Goal: Contribute content: Contribute content

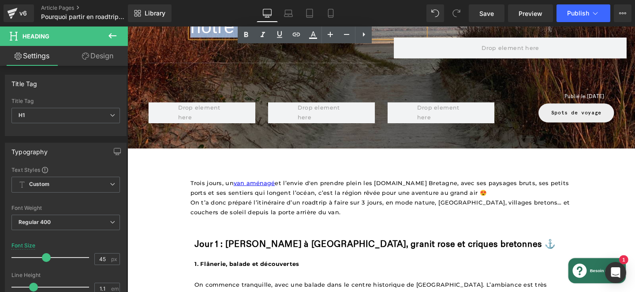
scroll to position [135, 0]
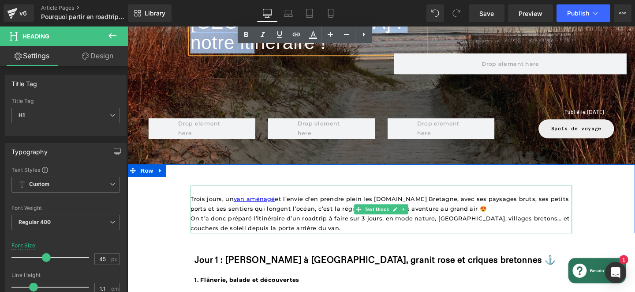
click at [237, 203] on p "Trois jours, un van aménagé et l’envie d'en prendre plein les [DOMAIN_NAME] Bre…" at bounding box center [395, 213] width 402 height 21
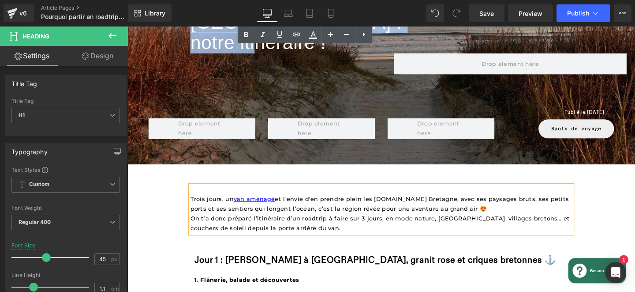
click at [237, 203] on p "Trois jours, un van aménagé et l’envie d'en prendre plein les [DOMAIN_NAME] Bre…" at bounding box center [395, 213] width 402 height 21
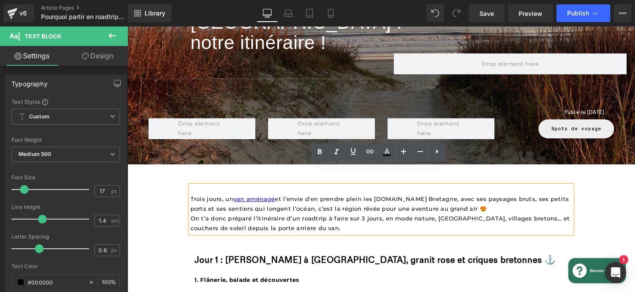
drag, startPoint x: 312, startPoint y: 216, endPoint x: 192, endPoint y: 183, distance: 124.9
click at [194, 193] on div "Trois jours, un van aménagé et l’envie d'en prendre plein les [DOMAIN_NAME] Bre…" at bounding box center [395, 218] width 402 height 51
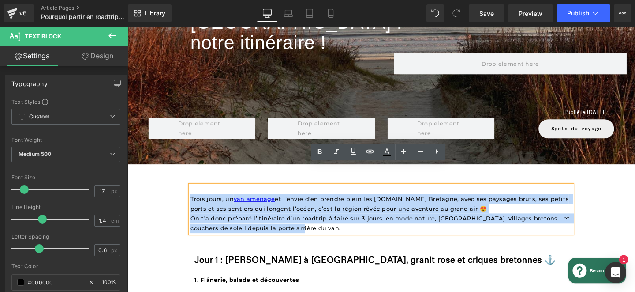
drag, startPoint x: 194, startPoint y: 184, endPoint x: 318, endPoint y: 217, distance: 128.3
click at [318, 217] on div "Trois jours, un van aménagé et l’envie d'en prendre plein les [DOMAIN_NAME] Bre…" at bounding box center [395, 218] width 402 height 51
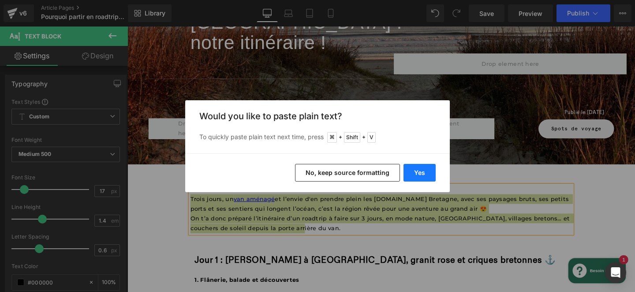
click at [414, 175] on button "Yes" at bounding box center [420, 173] width 32 height 18
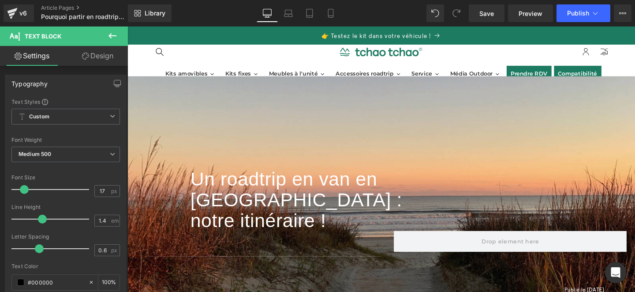
scroll to position [4, 0]
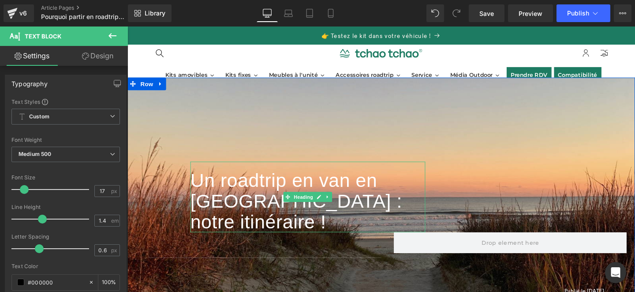
click at [281, 194] on font "Un roadtrip en van en [GEOGRAPHIC_DATA] : notre itinéraire !" at bounding box center [305, 210] width 223 height 66
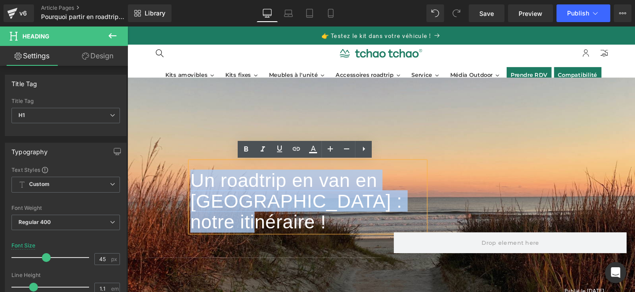
paste div
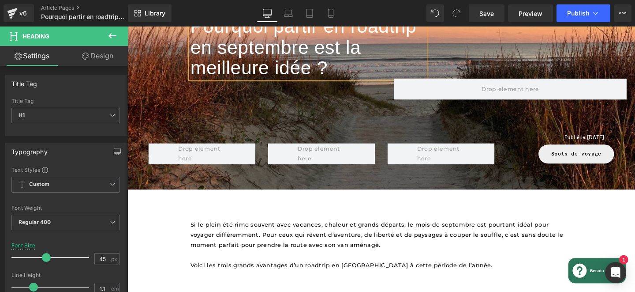
scroll to position [109, 0]
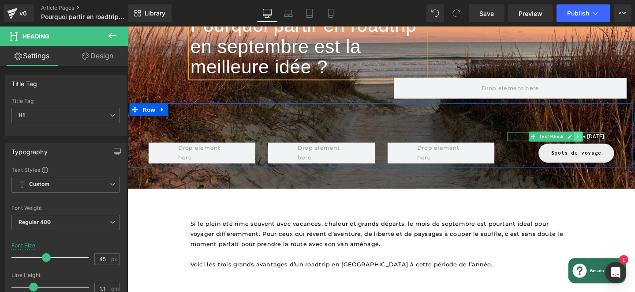
click at [599, 142] on icon at bounding box center [601, 141] width 5 height 5
click at [619, 143] on link at bounding box center [615, 142] width 9 height 11
click at [623, 142] on font "Publié le [DATE]" at bounding box center [608, 142] width 42 height 7
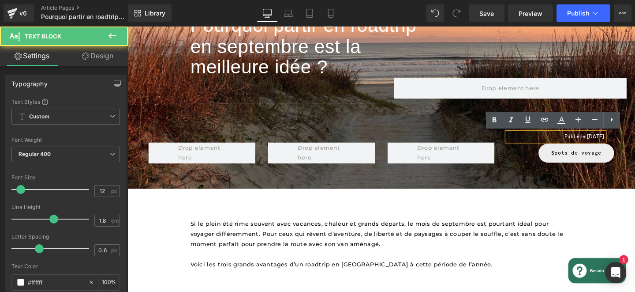
click at [614, 141] on font "Publié le [DATE]" at bounding box center [608, 142] width 42 height 7
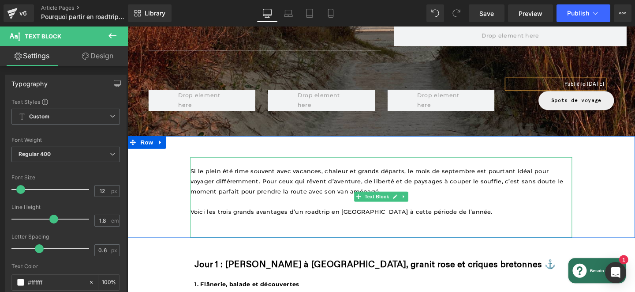
scroll to position [166, 0]
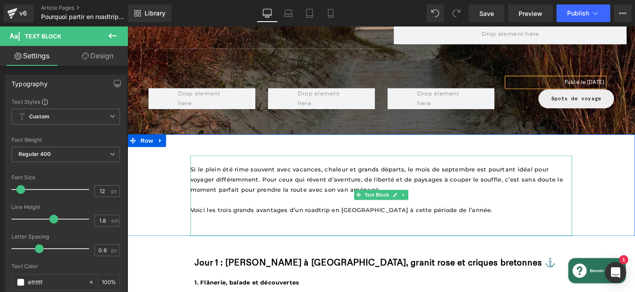
click at [298, 218] on span "Voici les trois grands avantages d’un roadtrip en [GEOGRAPHIC_DATA] à cette pér…" at bounding box center [353, 219] width 318 height 7
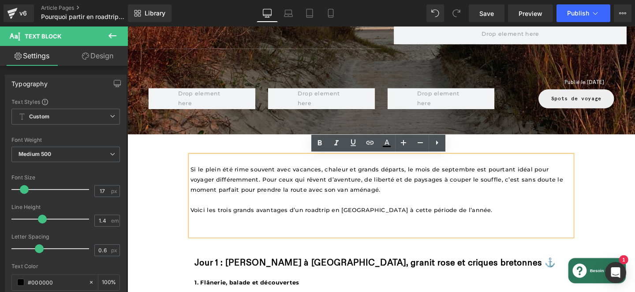
click at [258, 219] on span "Voici les trois grands avantages d’un roadtrip en [GEOGRAPHIC_DATA] à cette pér…" at bounding box center [353, 219] width 318 height 7
drag, startPoint x: 263, startPoint y: 218, endPoint x: 195, endPoint y: 216, distance: 68.0
click at [195, 216] on span "Voici les trois grands avantages d’un roadtrip en [GEOGRAPHIC_DATA] à cette pér…" at bounding box center [353, 219] width 318 height 7
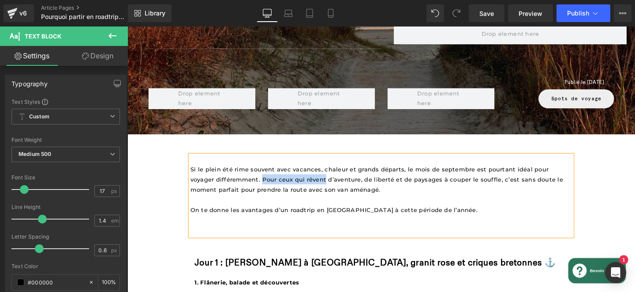
drag, startPoint x: 310, startPoint y: 187, endPoint x: 244, endPoint y: 187, distance: 65.7
click at [244, 187] on span "Si le plein été rime souvent avec vacances, chaleur et grands départs, le mois …" at bounding box center [391, 187] width 394 height 29
click at [268, 199] on span "Si le plein été rime souvent avec vacances, chaleur et grands départs, le mois …" at bounding box center [389, 187] width 390 height 29
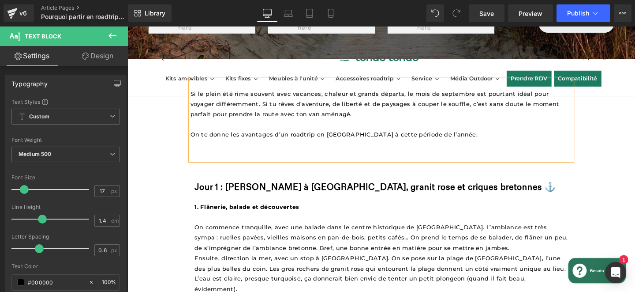
scroll to position [248, 0]
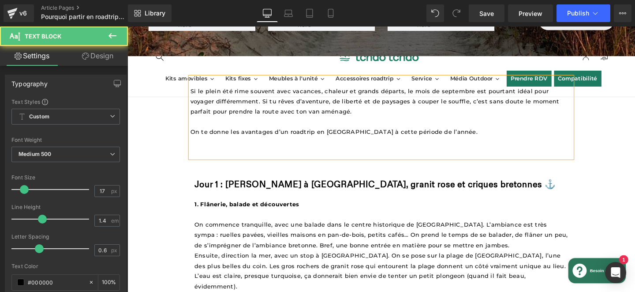
click at [236, 154] on p at bounding box center [395, 159] width 402 height 11
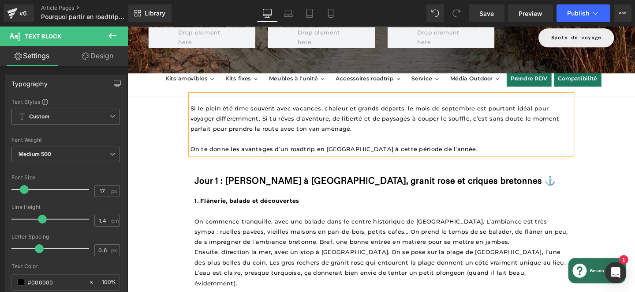
scroll to position [222, 0]
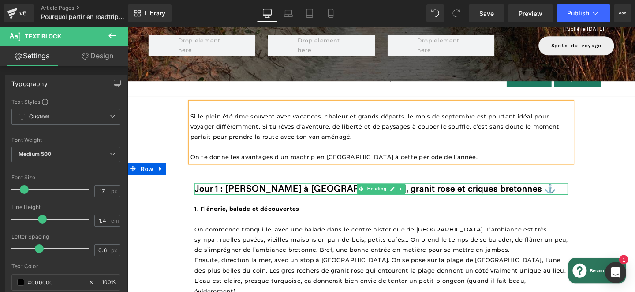
click at [236, 197] on strong "Jour 1 : [PERSON_NAME] à [GEOGRAPHIC_DATA], granit rose et criques bretonnes ⚓️" at bounding box center [388, 196] width 380 height 11
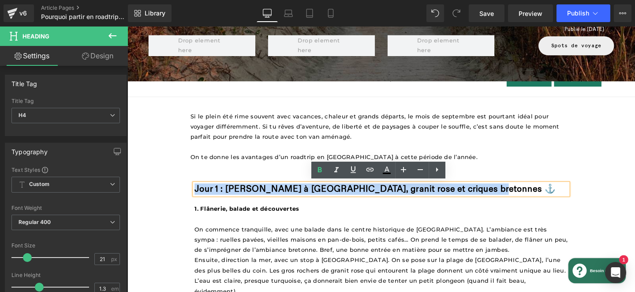
paste div
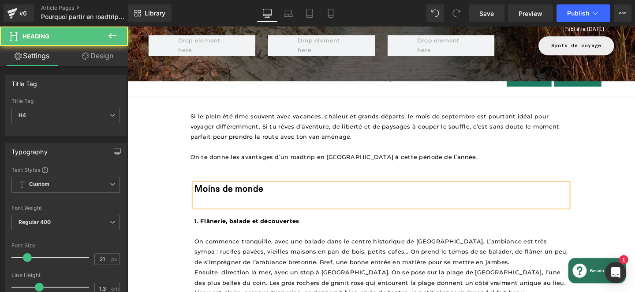
click at [199, 195] on b "Moins de monde" at bounding box center [234, 196] width 72 height 11
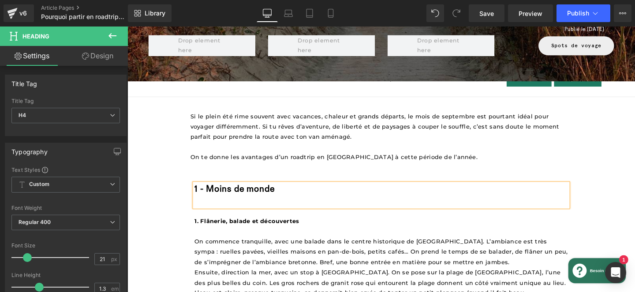
click at [304, 191] on h4 "1 - Moins de monde" at bounding box center [394, 197] width 393 height 12
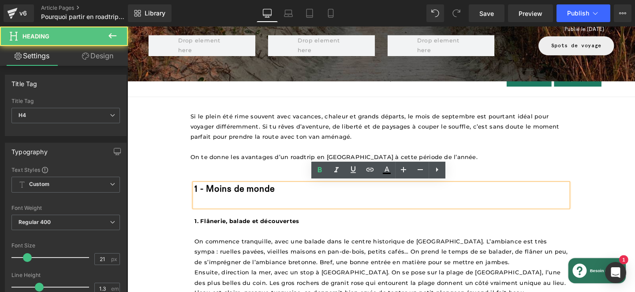
click at [289, 194] on h4 "1 - Moins de monde" at bounding box center [394, 197] width 393 height 12
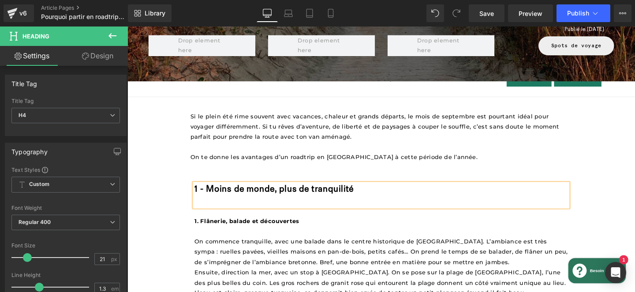
click at [210, 211] on div at bounding box center [394, 209] width 393 height 13
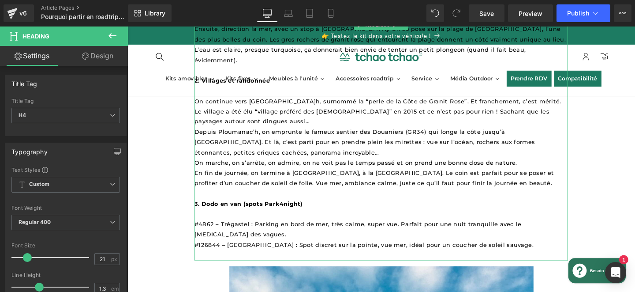
scroll to position [470, 0]
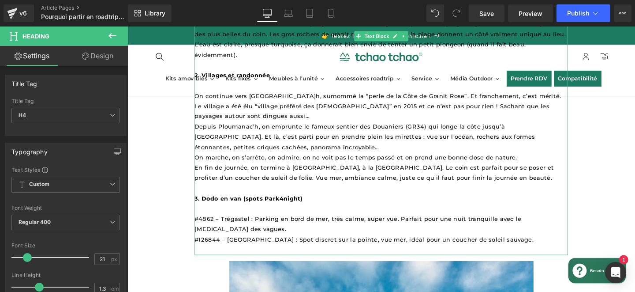
click at [522, 255] on p at bounding box center [394, 260] width 393 height 11
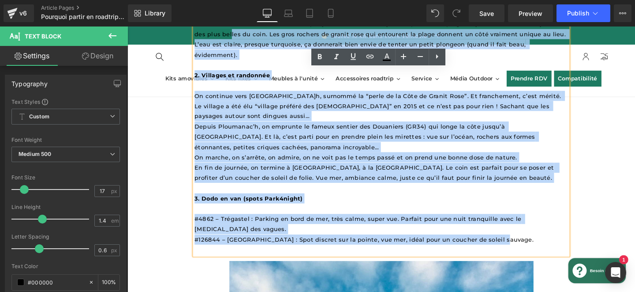
drag, startPoint x: 524, startPoint y: 233, endPoint x: 192, endPoint y: 32, distance: 388.0
click at [192, 32] on div "1 - Moins de monde, plus de tranquilité Heading 1. Flânerie, balade et découver…" at bounding box center [395, 97] width 534 height 352
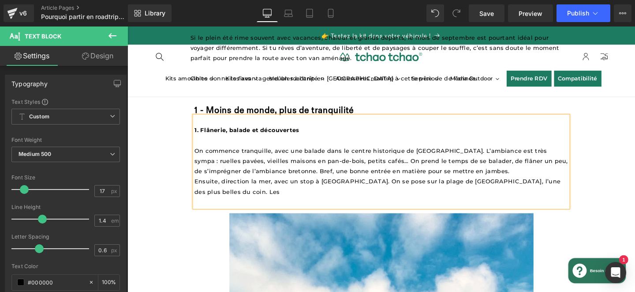
scroll to position [303, 0]
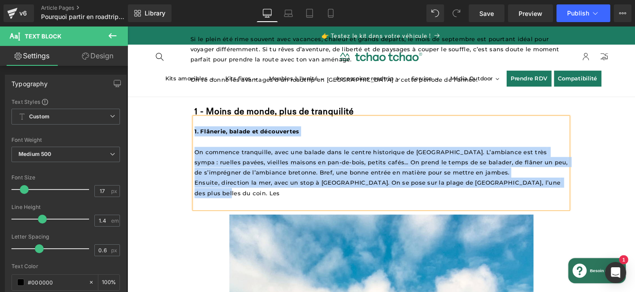
drag, startPoint x: 589, startPoint y: 190, endPoint x: 195, endPoint y: 135, distance: 397.8
click at [198, 135] on div "1. Flânerie, balade et découvertes On commence tranquille, avec une balade dans…" at bounding box center [394, 170] width 393 height 96
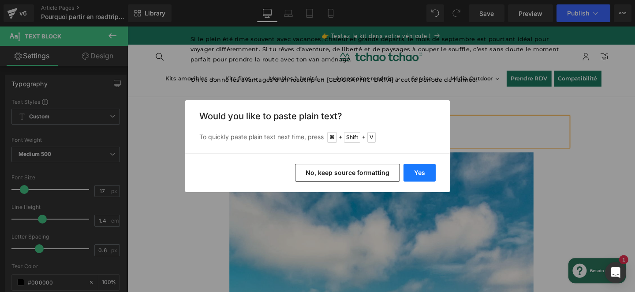
click at [418, 176] on button "Yes" at bounding box center [420, 173] width 32 height 18
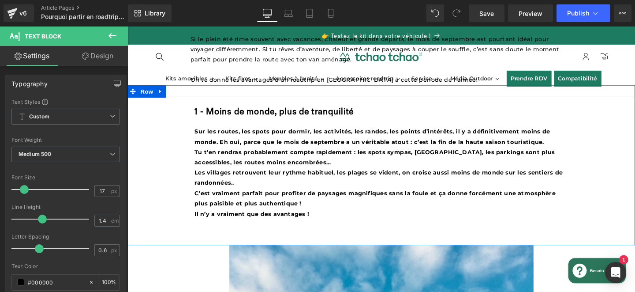
drag, startPoint x: 326, startPoint y: 221, endPoint x: 196, endPoint y: 132, distance: 157.1
click at [196, 132] on div "1 - Moins de monde, plus de tranquilité Heading Sur les routes, les spots pour …" at bounding box center [395, 172] width 534 height 168
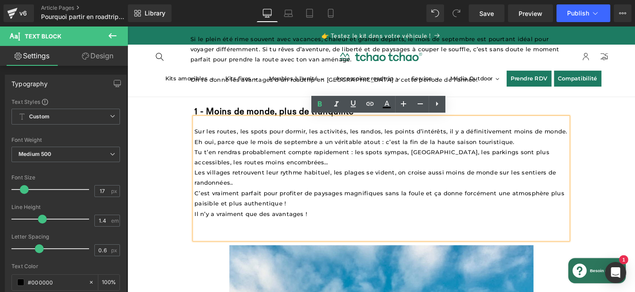
click at [264, 191] on p "Les villages retrouvent leur rythme habituel, les plages se vident, on croise a…" at bounding box center [394, 186] width 393 height 22
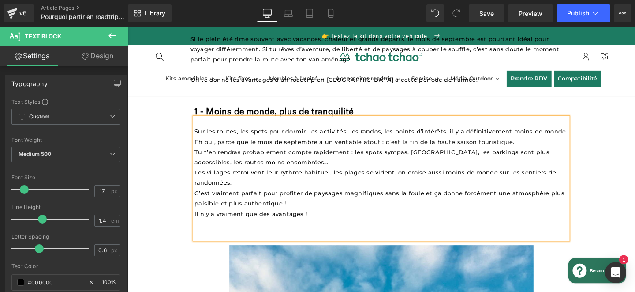
click at [543, 145] on p "Sur les routes, les spots pour dormir, les activités, les randos, les points d’…" at bounding box center [394, 142] width 393 height 22
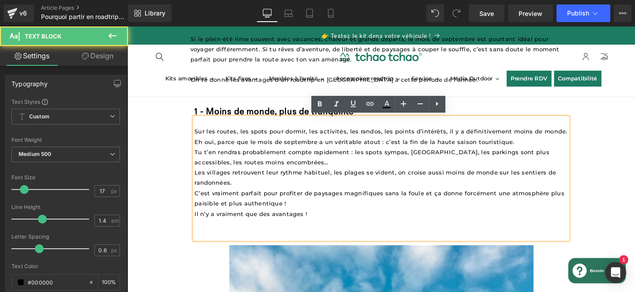
click at [279, 187] on p "Les villages retrouvent leur rythme habituel, les plages se vident, on croise a…" at bounding box center [394, 186] width 393 height 22
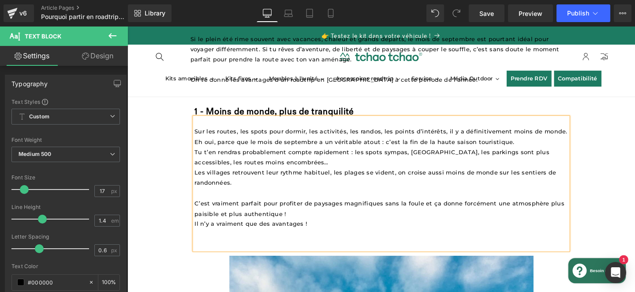
click at [240, 246] on p at bounding box center [394, 245] width 393 height 11
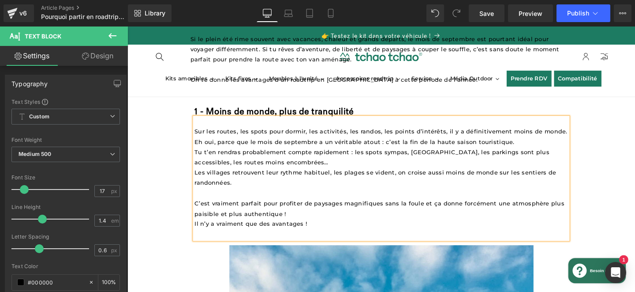
click at [215, 244] on p at bounding box center [394, 245] width 393 height 11
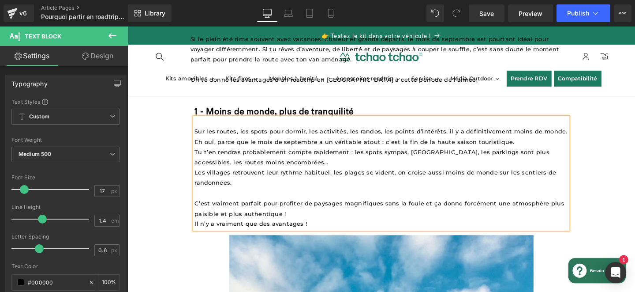
click at [249, 230] on span "Il n’y a vraiment que des avantages !" at bounding box center [257, 233] width 119 height 7
click at [271, 189] on p "Les villages retrouvent leur rythme habituel, les plages se vident, on croise a…" at bounding box center [394, 191] width 393 height 32
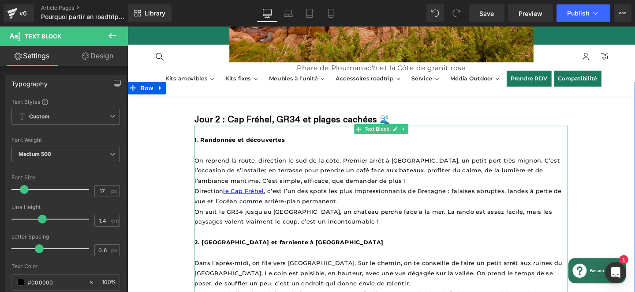
scroll to position [865, 0]
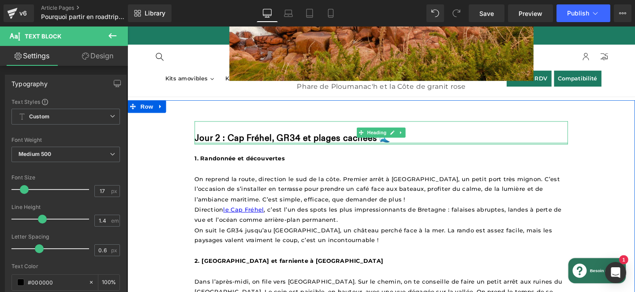
click at [272, 144] on div "Jour 2 : Cap Fréhel, GR34 et plages cachées 🌊 Heading" at bounding box center [394, 138] width 393 height 24
click at [272, 144] on strong "Jour 2 : Cap Fréhel, GR34 et plages cachées 🌊" at bounding box center [301, 143] width 206 height 11
click at [271, 140] on strong "Jour 2 : Cap Fréhel, GR34 et plages cachées 🌊" at bounding box center [301, 143] width 206 height 11
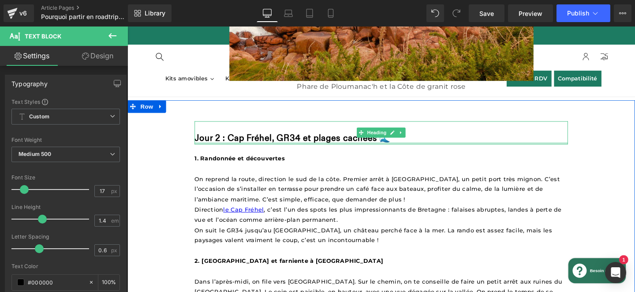
click at [271, 140] on strong "Jour 2 : Cap Fréhel, GR34 et plages cachées 🌊" at bounding box center [301, 143] width 206 height 11
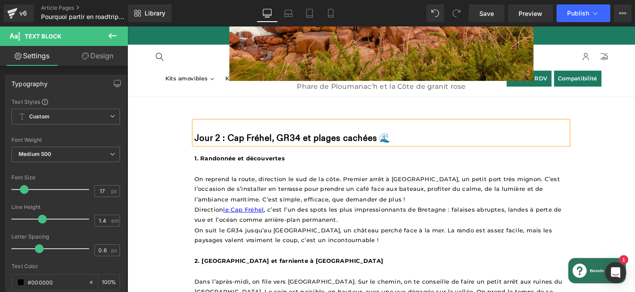
click at [271, 140] on strong "Jour 2 : Cap Fréhel, GR34 et plages cachées 🌊" at bounding box center [301, 143] width 206 height 11
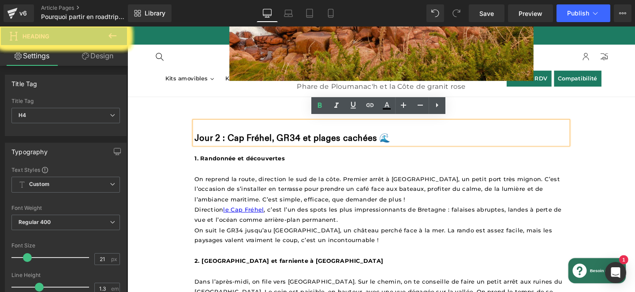
paste div
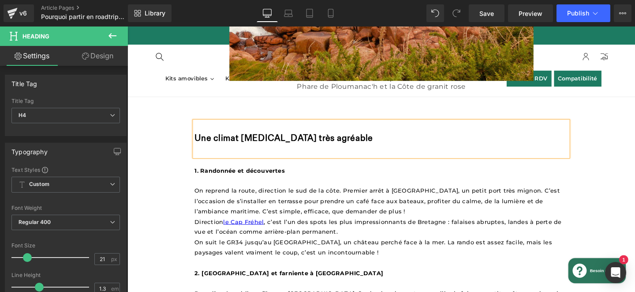
click at [198, 138] on b "Une climat [MEDICAL_DATA] très agréable" at bounding box center [291, 143] width 187 height 11
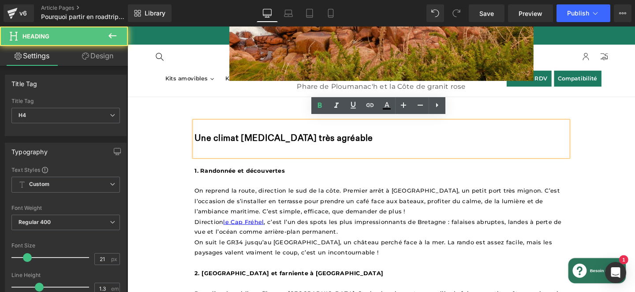
click at [213, 139] on b "Une climat [MEDICAL_DATA] très agréable" at bounding box center [291, 143] width 187 height 11
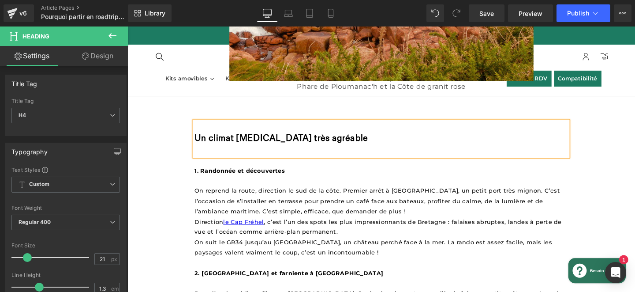
click at [199, 140] on b "Un climat [MEDICAL_DATA] très agréable" at bounding box center [289, 143] width 182 height 11
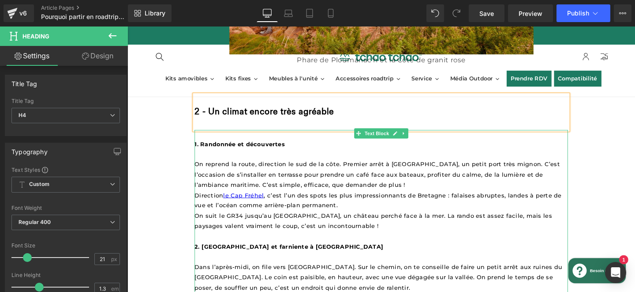
scroll to position [893, 0]
click at [200, 144] on div at bounding box center [199, 274] width 2 height 279
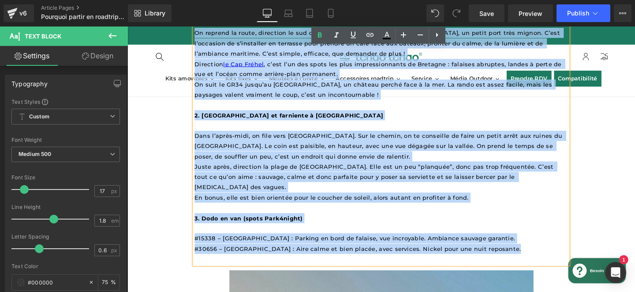
scroll to position [1043, 0]
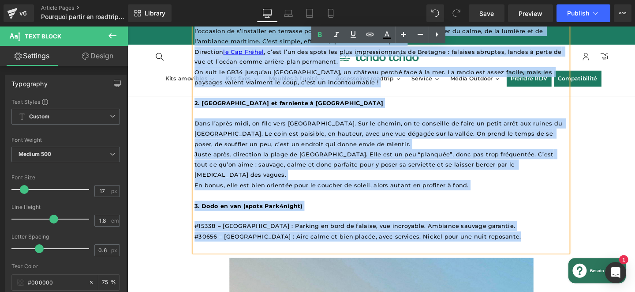
drag, startPoint x: 199, startPoint y: 146, endPoint x: 540, endPoint y: 229, distance: 351.3
click at [540, 229] on div "1. Randonnée et découvertes On reprend la route, direction le sud de la côte. P…" at bounding box center [394, 124] width 393 height 279
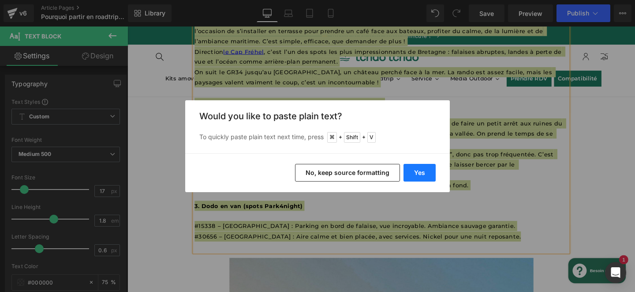
click at [422, 167] on button "Yes" at bounding box center [420, 173] width 32 height 18
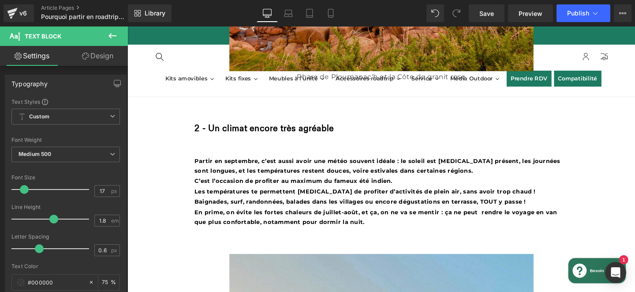
scroll to position [874, 0]
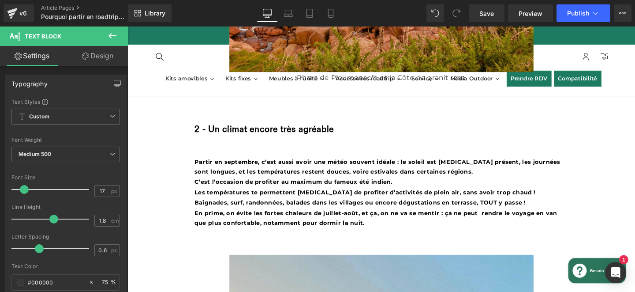
click at [323, 189] on b "C’est l’occasion de profiter au maximum du fameux été indien." at bounding box center [302, 189] width 208 height 7
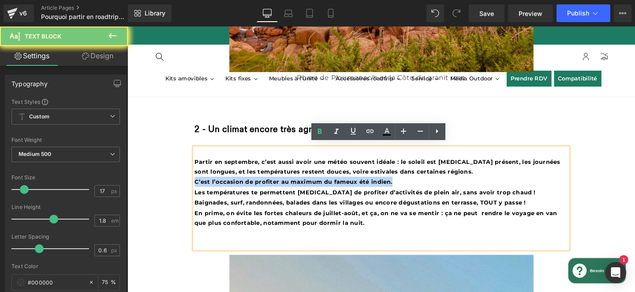
click at [323, 189] on b "C’est l’occasion de profiter au maximum du fameux été indien." at bounding box center [302, 189] width 208 height 7
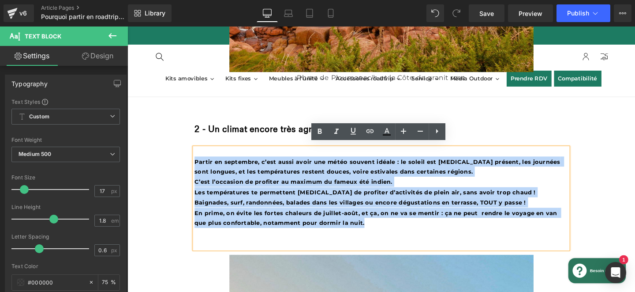
drag, startPoint x: 383, startPoint y: 226, endPoint x: 199, endPoint y: 161, distance: 195.2
click at [199, 161] on div "Partir en septembre, c’est aussi avoir une météo souvent idéale : le soleil est…" at bounding box center [394, 207] width 393 height 106
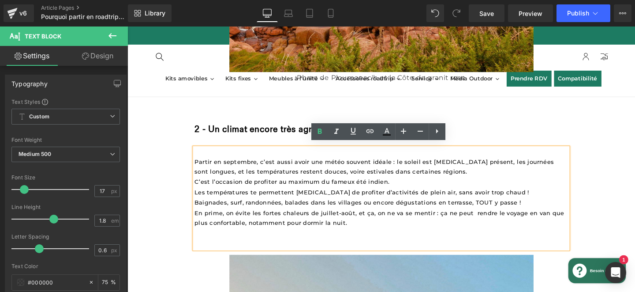
click at [202, 154] on div "Partir en septembre, c’est aussi avoir une météo souvent idéale : le soleil est…" at bounding box center [394, 207] width 393 height 106
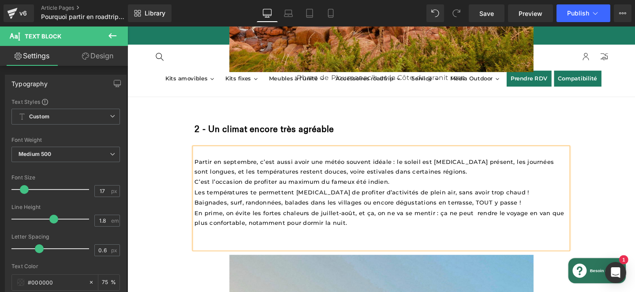
click at [209, 249] on p at bounding box center [394, 254] width 393 height 11
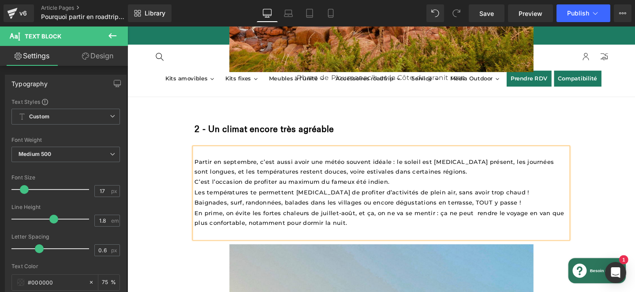
click at [466, 175] on p "Partir en septembre, c’est aussi avoir une météo souvent idéale : le soleil est…" at bounding box center [394, 174] width 393 height 22
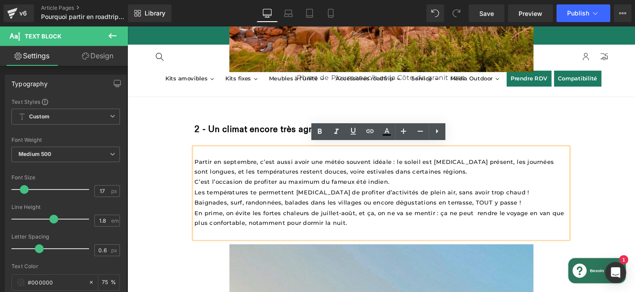
click at [435, 184] on p "C’est l’occasion de profiter au maximum du fameux été indien." at bounding box center [394, 189] width 393 height 11
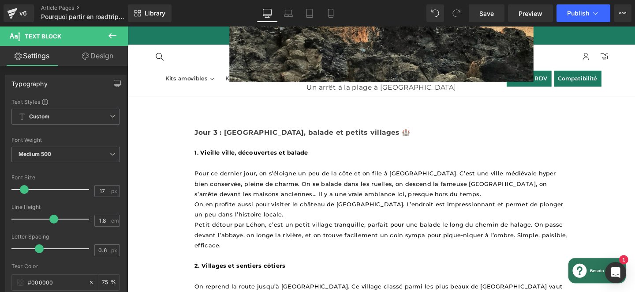
scroll to position [1446, 0]
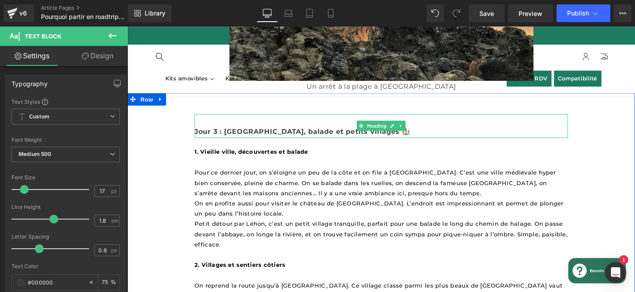
click at [216, 132] on strong "Jour 3 : [GEOGRAPHIC_DATA], balade et petits villages 🏰" at bounding box center [311, 136] width 227 height 8
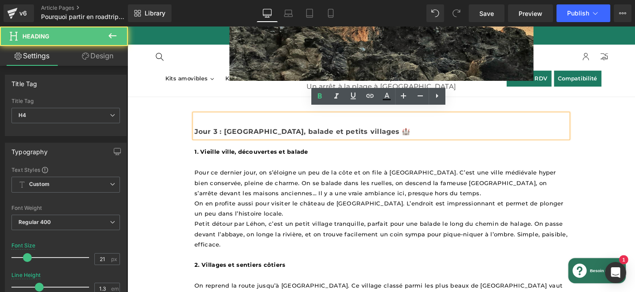
click at [239, 132] on strong "Jour 3 : [GEOGRAPHIC_DATA], balade et petits villages 🏰" at bounding box center [311, 136] width 227 height 8
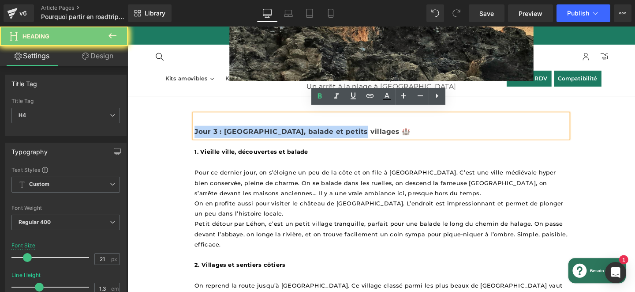
click at [239, 132] on strong "Jour 3 : [GEOGRAPHIC_DATA], balade et petits villages 🏰" at bounding box center [311, 136] width 227 height 8
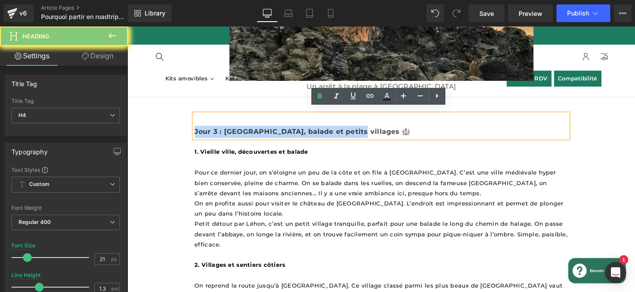
paste div
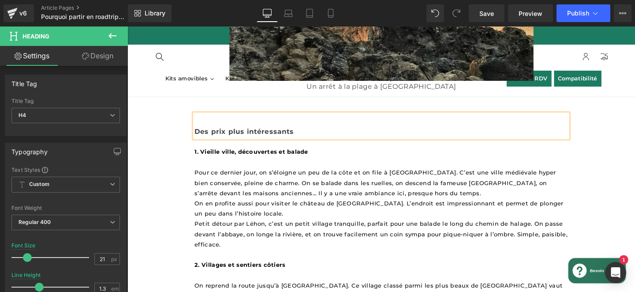
click at [199, 132] on b "Des prix plus intéressants" at bounding box center [250, 136] width 105 height 8
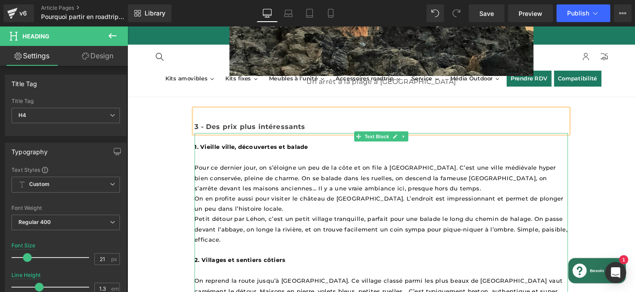
scroll to position [1453, 0]
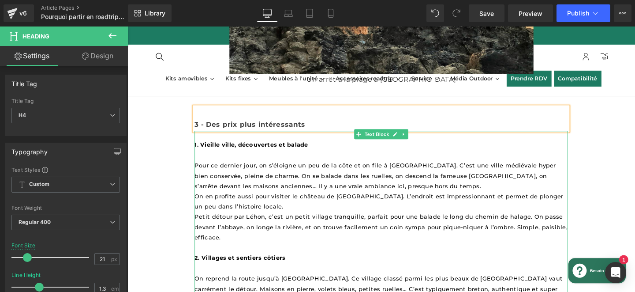
click at [203, 147] on strong "1. Vieille ville, découvertes et balade" at bounding box center [257, 150] width 119 height 7
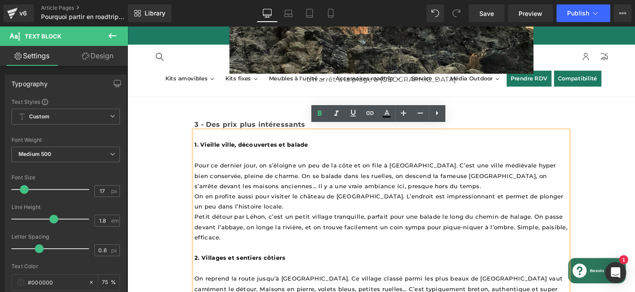
click at [199, 147] on strong "1. Vieille ville, découvertes et balade" at bounding box center [257, 150] width 119 height 7
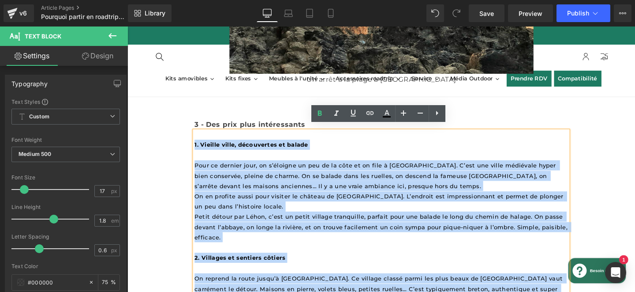
drag, startPoint x: 199, startPoint y: 144, endPoint x: 322, endPoint y: 303, distance: 201.0
click at [322, 291] on div "1. Vieille ville, découvertes et balade Pour ce dernier jour, on s’éloigne un p…" at bounding box center [394, 281] width 393 height 290
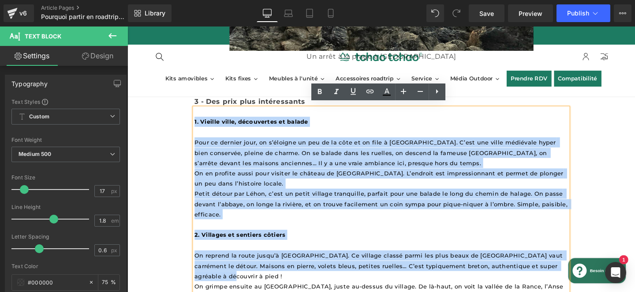
scroll to position [1476, 0]
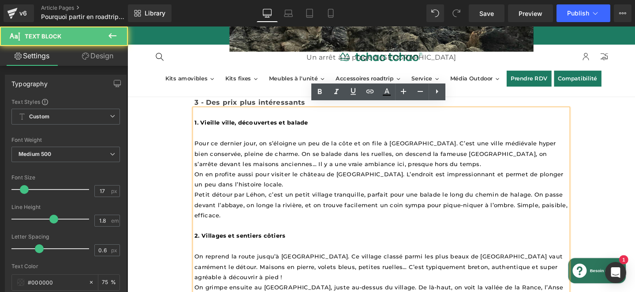
click at [243, 127] on p "1. Vieille ville, découvertes et balade" at bounding box center [394, 127] width 393 height 11
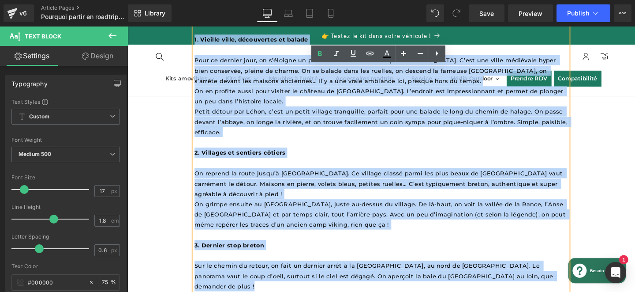
scroll to position [1587, 0]
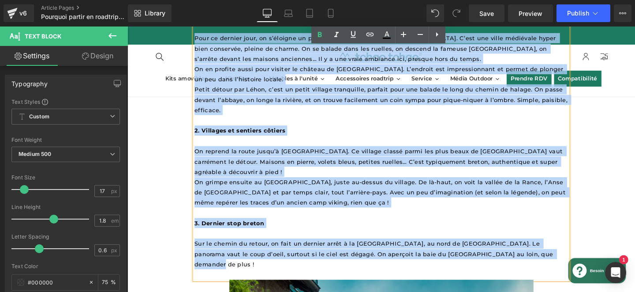
drag, startPoint x: 198, startPoint y: 122, endPoint x: 557, endPoint y: 257, distance: 383.7
click at [557, 257] on div "1. Vieille ville, découvertes et balade Pour ce dernier jour, on s’éloigne un p…" at bounding box center [394, 148] width 393 height 290
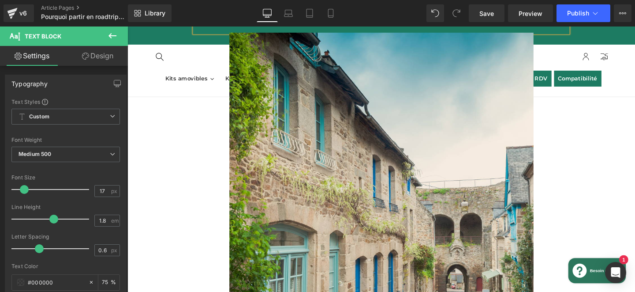
scroll to position [1344, 0]
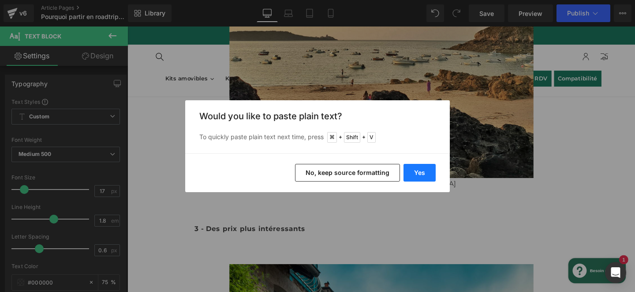
click at [426, 171] on button "Yes" at bounding box center [420, 173] width 32 height 18
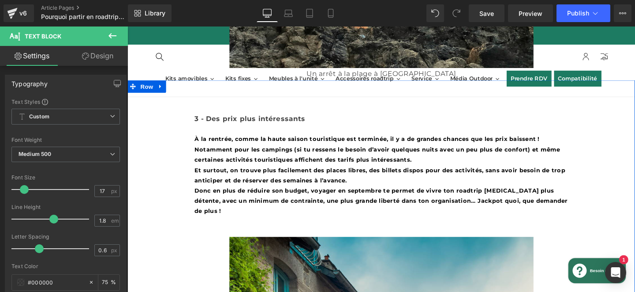
scroll to position [1467, 0]
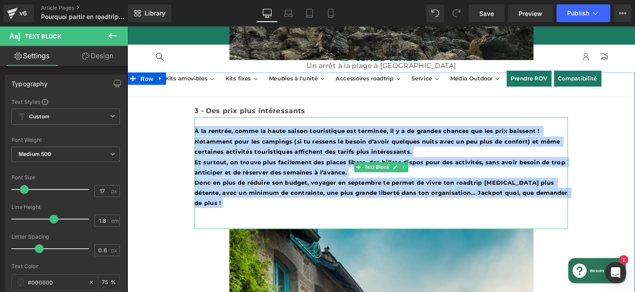
drag, startPoint x: 200, startPoint y: 130, endPoint x: 428, endPoint y: 212, distance: 242.2
click at [428, 212] on div "À la rentrée, comme la haute saison touristique est terminée, il y a de grandes…" at bounding box center [394, 180] width 393 height 117
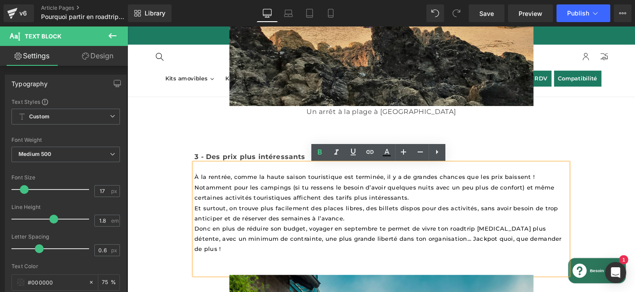
scroll to position [1420, 0]
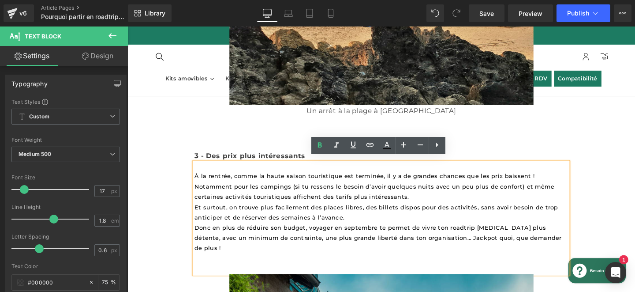
click at [446, 218] on p "Et surtout, on trouve plus facilement des places libres, des billets dispos pou…" at bounding box center [394, 222] width 393 height 22
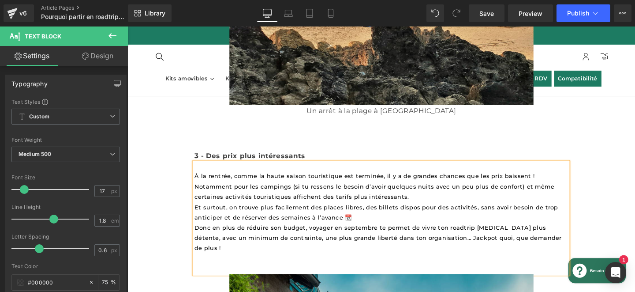
scroll to position [1465, 0]
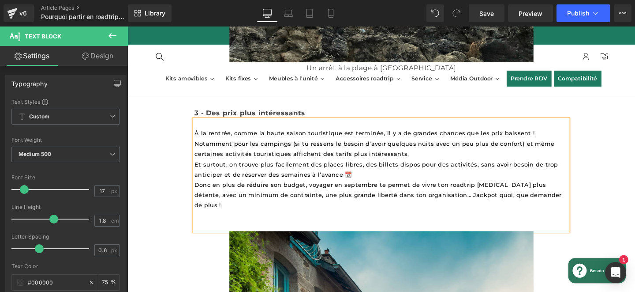
click at [433, 195] on span "Donc en plus de réduire son budget, voyager en septembre te permet de vivre ton…" at bounding box center [392, 203] width 388 height 29
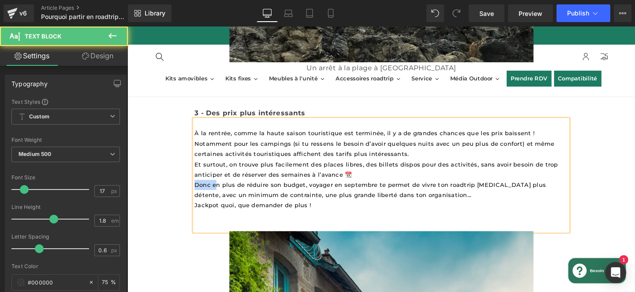
drag, startPoint x: 197, startPoint y: 188, endPoint x: 189, endPoint y: 187, distance: 8.4
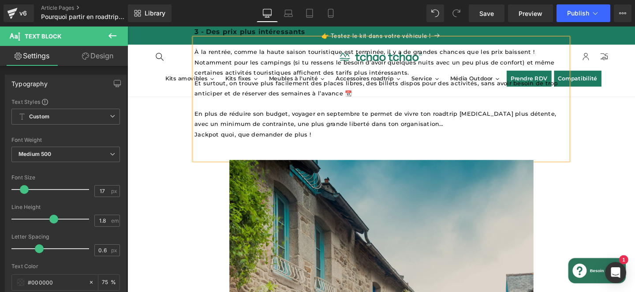
scroll to position [1544, 0]
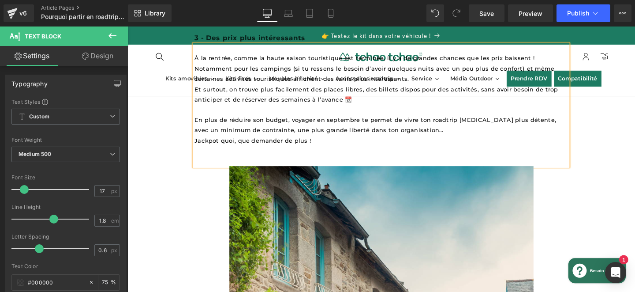
click at [299, 153] on p at bounding box center [394, 156] width 393 height 11
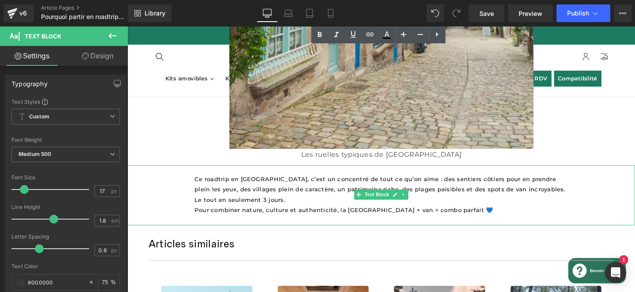
scroll to position [1979, 0]
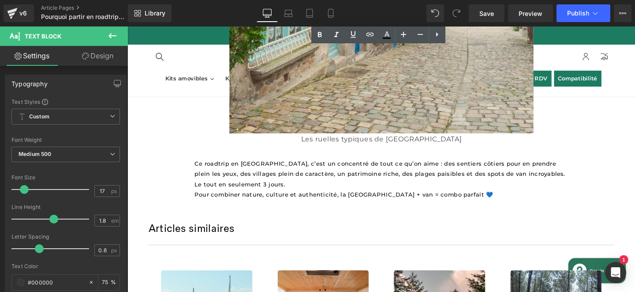
click at [256, 178] on p "Ce roadtrip en [GEOGRAPHIC_DATA], c’est un concentré de tout ce qu’on aime : de…" at bounding box center [394, 181] width 393 height 32
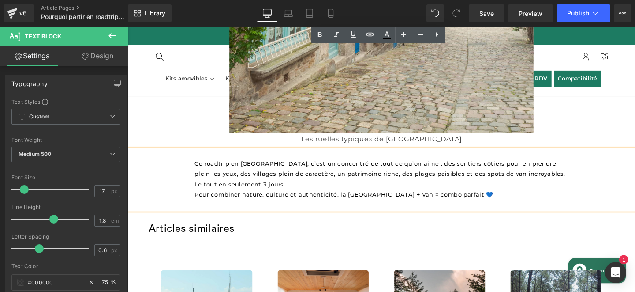
click at [246, 173] on span "Ce roadtrip en [GEOGRAPHIC_DATA], c’est un concentré de tout ce qu’on aime : de…" at bounding box center [394, 181] width 392 height 29
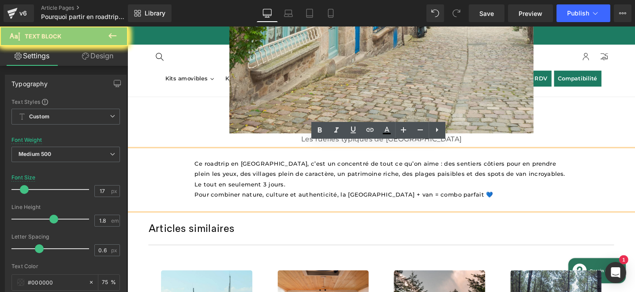
click at [246, 173] on span "Ce roadtrip en [GEOGRAPHIC_DATA], c’est un concentré de tout ce qu’on aime : de…" at bounding box center [394, 181] width 392 height 29
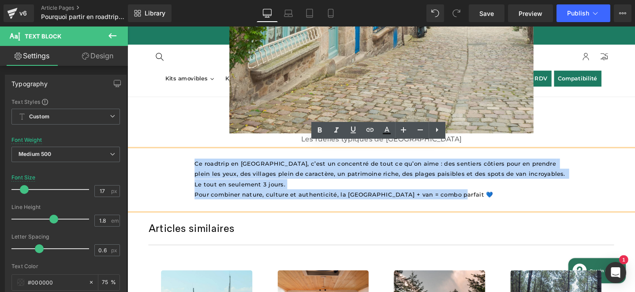
drag, startPoint x: 464, startPoint y: 194, endPoint x: 201, endPoint y: 160, distance: 265.1
click at [199, 160] on div "Ce roadtrip en [GEOGRAPHIC_DATA], c’est un concentré de tout ce qu’on aime : de…" at bounding box center [395, 187] width 534 height 63
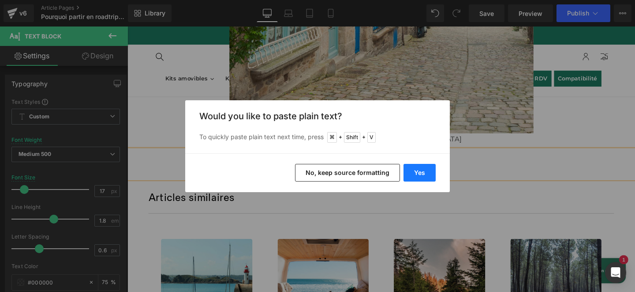
click at [411, 173] on button "Yes" at bounding box center [420, 173] width 32 height 18
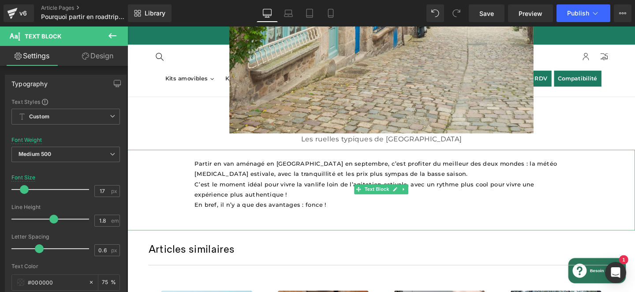
click at [304, 192] on p "C’est le moment idéal pour vivre la vanlife loin de l’agitation estivale, avec …" at bounding box center [394, 198] width 393 height 22
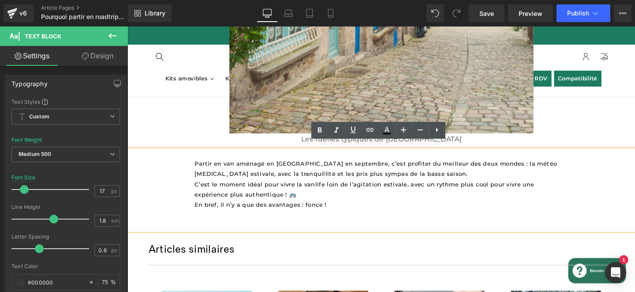
click at [257, 194] on span "C’est le moment idéal pour vivre la vanlife loin de l’agitation estivale, avec …" at bounding box center [377, 197] width 359 height 18
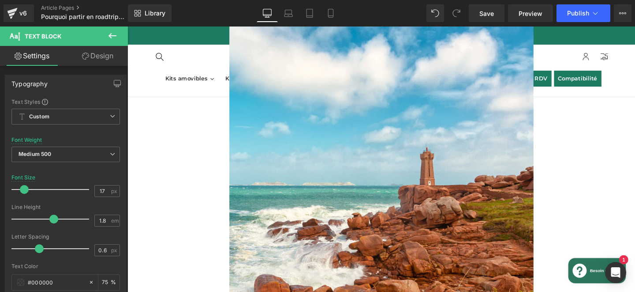
scroll to position [571, 0]
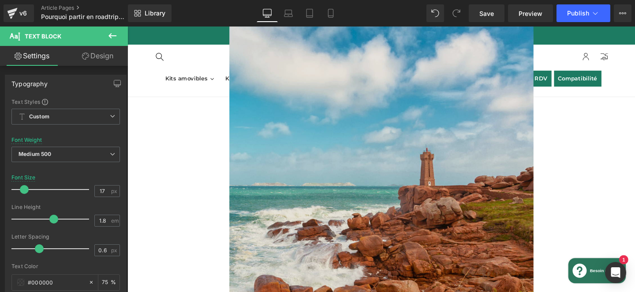
click at [462, 190] on img at bounding box center [395, 177] width 320 height 400
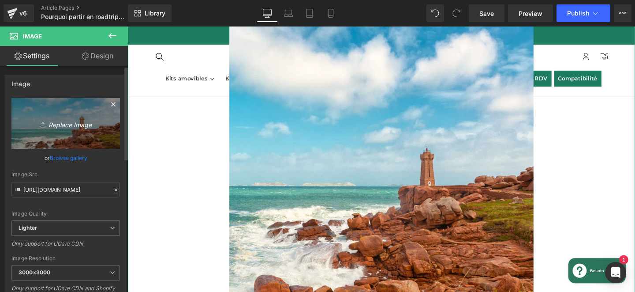
click at [88, 122] on icon "Replace Image" at bounding box center [65, 123] width 71 height 11
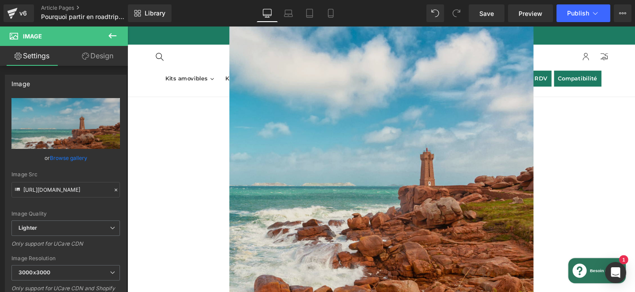
type input "C:\fakepath\Photos-articles-Portraits-_7_.webp"
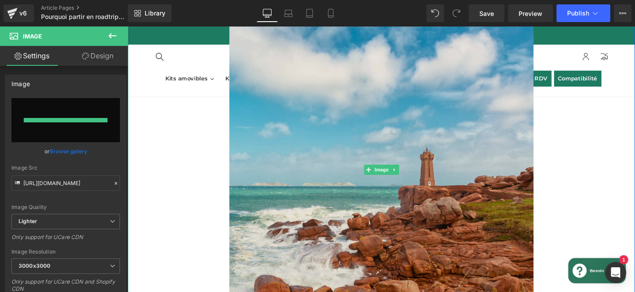
type input "[URL][DOMAIN_NAME]"
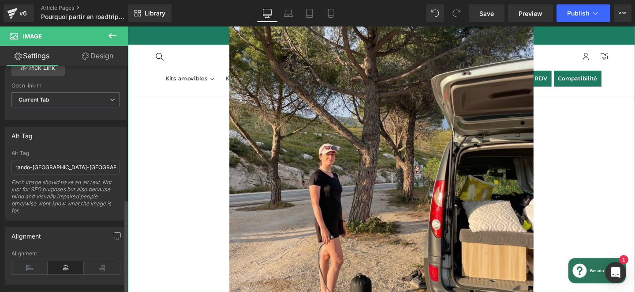
scroll to position [448, 0]
click at [26, 164] on input "rando-[GEOGRAPHIC_DATA]-[GEOGRAPHIC_DATA]-[GEOGRAPHIC_DATA]-cote-de-granit-rose" at bounding box center [65, 166] width 109 height 15
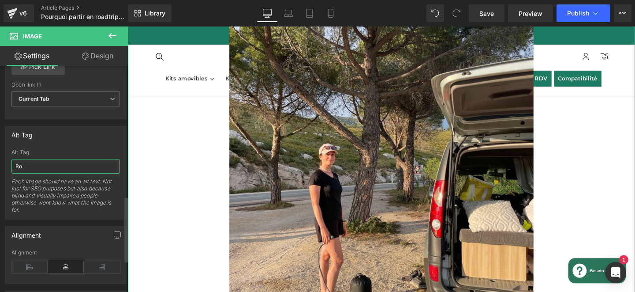
type input "R"
click at [35, 164] on input "roadtrip-van aménagé -" at bounding box center [65, 166] width 109 height 15
click at [41, 164] on input "roadtrip -van aménagé -" at bounding box center [65, 166] width 109 height 15
click at [88, 161] on input "roadtrip - van aménagé -" at bounding box center [65, 166] width 109 height 15
click at [82, 165] on input "roadtrip - van aménagé -" at bounding box center [65, 166] width 109 height 15
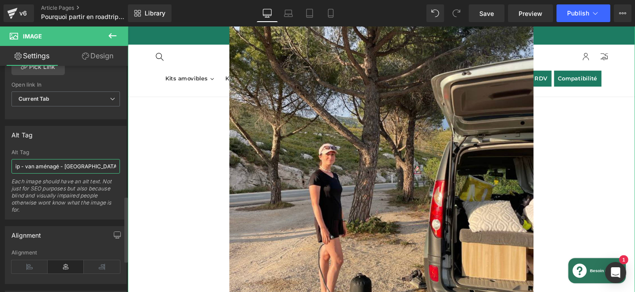
scroll to position [0, 0]
drag, startPoint x: 38, startPoint y: 167, endPoint x: 0, endPoint y: 166, distance: 38.0
click at [0, 166] on div "Alt Tag roadtrip - van aménagé - [GEOGRAPHIC_DATA] - septembre Alt Tag roadtrip…" at bounding box center [66, 169] width 132 height 100
click at [47, 166] on input "roadtrip - van aménagé - [GEOGRAPHIC_DATA] - septembre" at bounding box center [65, 166] width 109 height 15
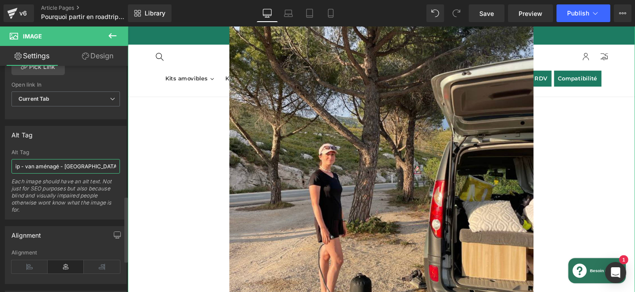
drag, startPoint x: 41, startPoint y: 165, endPoint x: 110, endPoint y: 165, distance: 69.7
click at [110, 165] on input "roadtrip - van aménagé - [GEOGRAPHIC_DATA] - septembre" at bounding box center [65, 166] width 109 height 15
click at [26, 164] on input "roadtrip - van aménagé - [GEOGRAPHIC_DATA] - septembre" at bounding box center [65, 166] width 109 height 15
drag, startPoint x: 82, startPoint y: 163, endPoint x: 122, endPoint y: 166, distance: 40.3
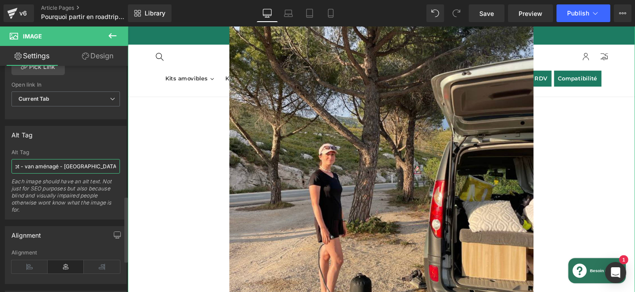
click at [122, 166] on div "roadtrip - spot - van aménagé - [GEOGRAPHIC_DATA] - septembre [GEOGRAPHIC_DATA]…" at bounding box center [65, 184] width 121 height 70
type input "roadtrip - spot - van aménagé - [GEOGRAPHIC_DATA] - septembre"
click at [590, 191] on div at bounding box center [394, 177] width 533 height 400
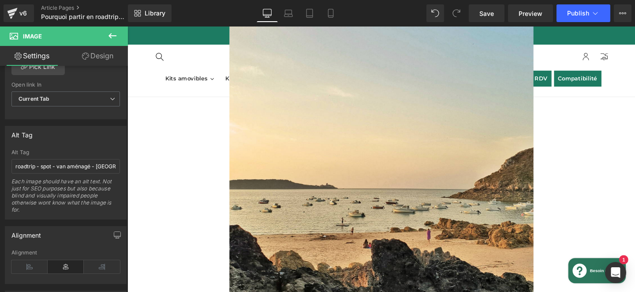
scroll to position [1205, 0]
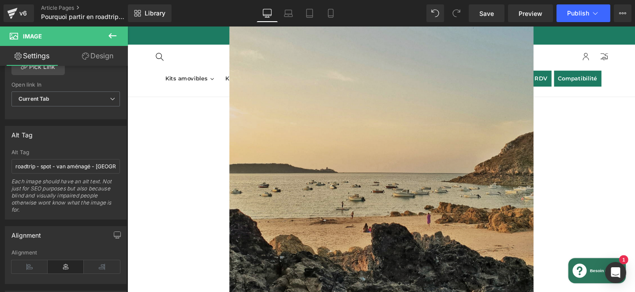
click at [520, 198] on img at bounding box center [395, 125] width 320 height 400
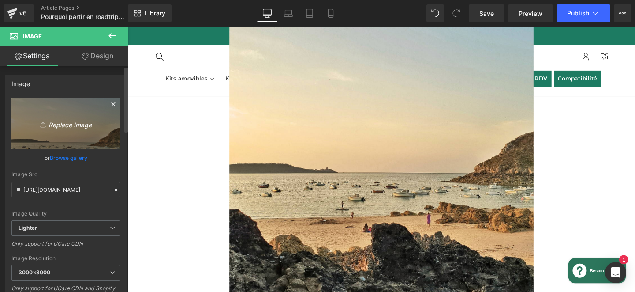
click at [74, 130] on link "Replace Image" at bounding box center [65, 123] width 109 height 51
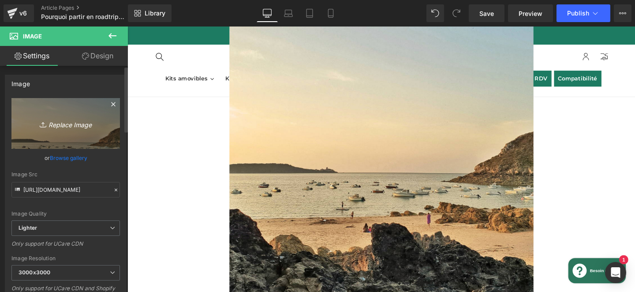
type input "C:\fakepath\36.webp"
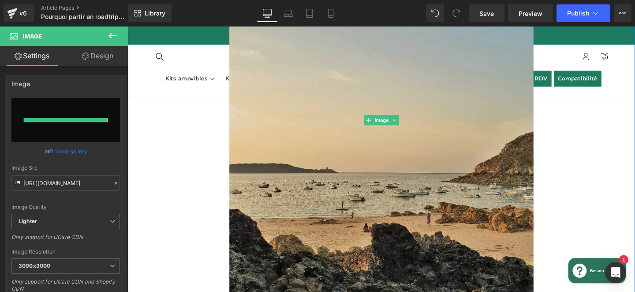
type input "[URL][DOMAIN_NAME]"
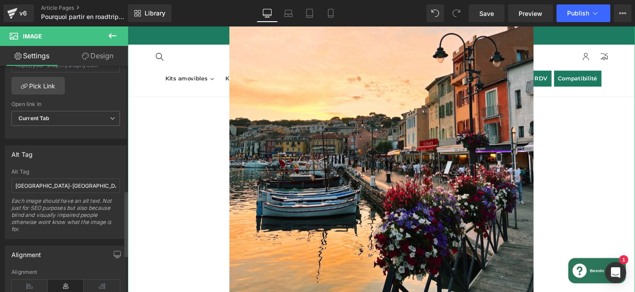
scroll to position [436, 0]
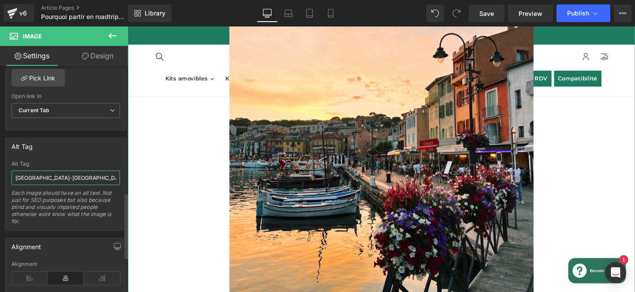
click at [53, 181] on input "[GEOGRAPHIC_DATA]-[GEOGRAPHIC_DATA]-[GEOGRAPHIC_DATA]-roadtrip-[GEOGRAPHIC_DATA]" at bounding box center [65, 177] width 109 height 15
click at [52, 181] on input "[GEOGRAPHIC_DATA]-[GEOGRAPHIC_DATA]-[GEOGRAPHIC_DATA]-roadtrip-[GEOGRAPHIC_DATA]" at bounding box center [65, 177] width 109 height 15
click at [44, 177] on input "village - paysage - visite - [GEOGRAPHIC_DATA] - roadtrip - [GEOGRAPHIC_DATA]" at bounding box center [65, 177] width 109 height 15
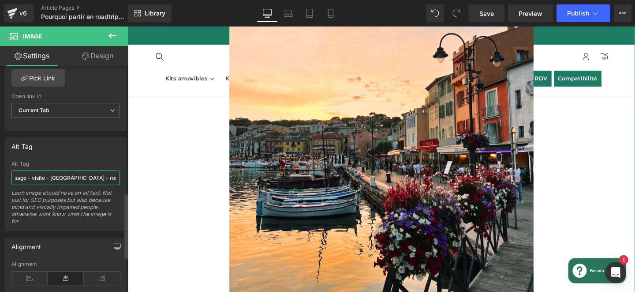
click at [113, 174] on input "village - paysage - visite - [GEOGRAPHIC_DATA] - roadtrip - [GEOGRAPHIC_DATA]" at bounding box center [65, 177] width 109 height 15
drag, startPoint x: 82, startPoint y: 176, endPoint x: 8, endPoint y: 176, distance: 73.7
click at [8, 176] on div "village - paysage - visite - [GEOGRAPHIC_DATA] - roadtrip - [GEOGRAPHIC_DATA] -…" at bounding box center [65, 196] width 121 height 70
click at [34, 176] on input "village - paysage - visite - [GEOGRAPHIC_DATA] - roadtrip - [GEOGRAPHIC_DATA] -…" at bounding box center [65, 177] width 109 height 15
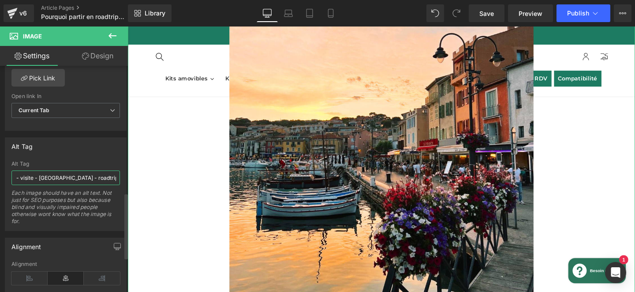
scroll to position [0, 47]
drag, startPoint x: 24, startPoint y: 176, endPoint x: 113, endPoint y: 179, distance: 88.7
click at [113, 179] on input "village - paysage - visite - [GEOGRAPHIC_DATA] - roadtrip - [GEOGRAPHIC_DATA] -…" at bounding box center [65, 177] width 109 height 15
type input "village - paysage - visite - [GEOGRAPHIC_DATA] - roadtrip - [GEOGRAPHIC_DATA] -…"
click at [635, 183] on div at bounding box center [394, 125] width 533 height 400
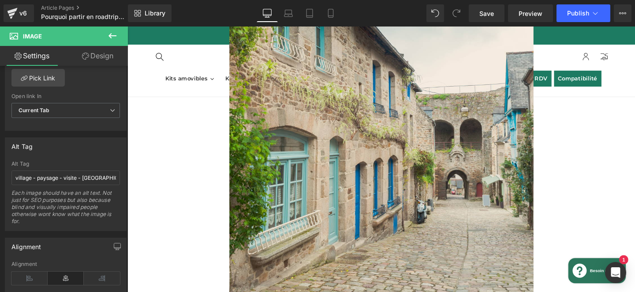
scroll to position [1795, 0]
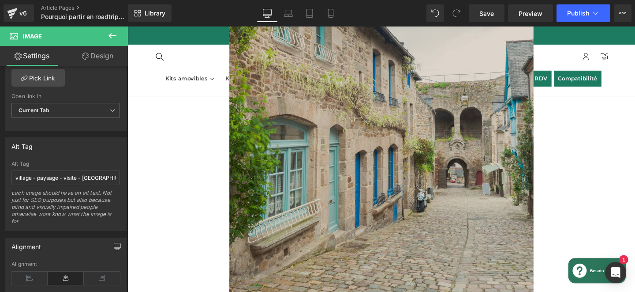
click at [319, 169] on img at bounding box center [395, 122] width 320 height 400
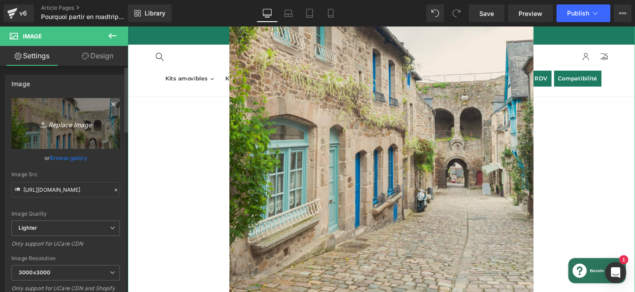
click at [68, 128] on icon "Replace Image" at bounding box center [65, 123] width 71 height 11
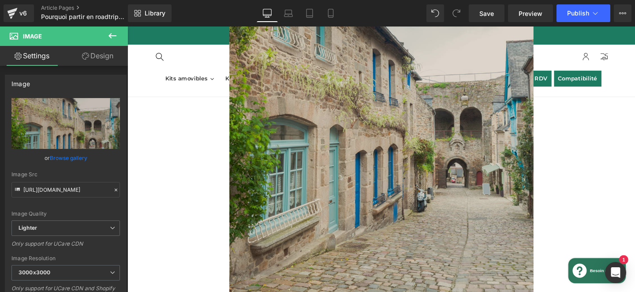
type input "C:\fakepath\37.webp"
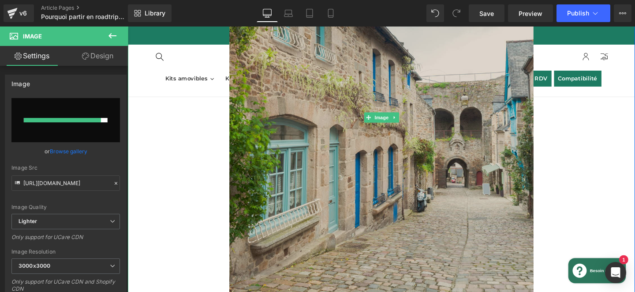
type input "[URL][DOMAIN_NAME]"
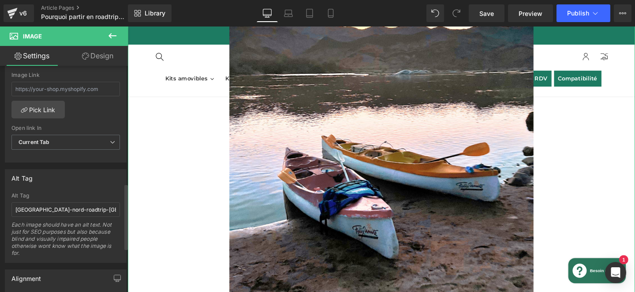
scroll to position [437, 0]
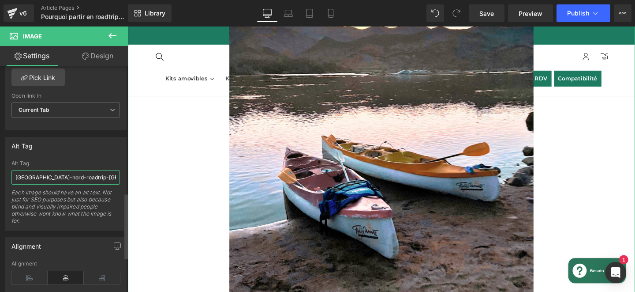
click at [64, 177] on input "[GEOGRAPHIC_DATA]-nord-roadtrip-[GEOGRAPHIC_DATA]" at bounding box center [65, 177] width 109 height 15
type input "roadtrip - [GEOGRAPHIC_DATA] - septembre - kayak - nature - activités - découve…"
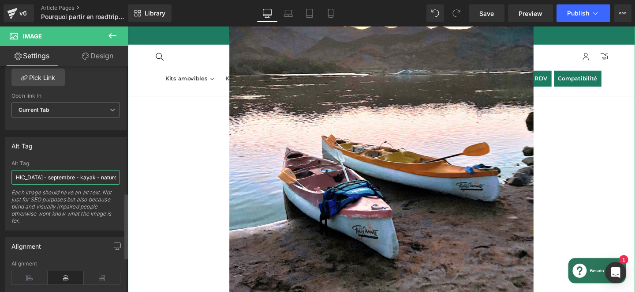
scroll to position [0, 0]
drag, startPoint x: 64, startPoint y: 178, endPoint x: 8, endPoint y: 179, distance: 55.2
click at [8, 179] on div "roadtrip - [GEOGRAPHIC_DATA] - septembre - kayak - nature - activités - découve…" at bounding box center [65, 195] width 121 height 70
click at [197, 181] on div "160px" at bounding box center [163, 74] width 71 height 593
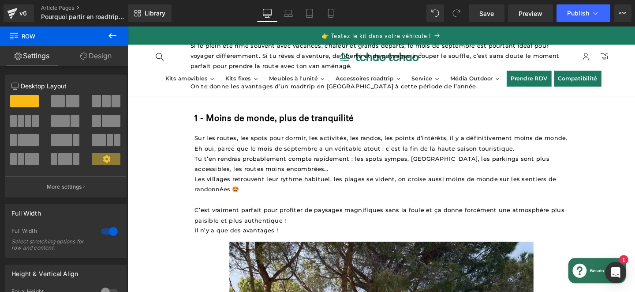
scroll to position [325, 0]
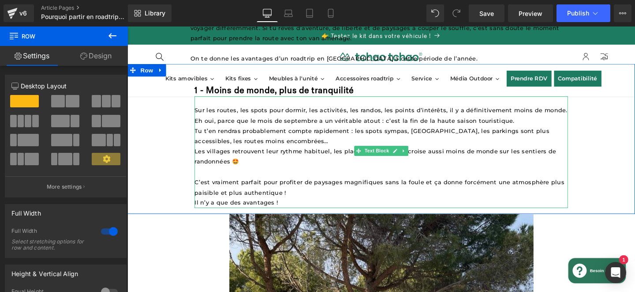
click at [292, 207] on p "Il n’y a que des avantages !" at bounding box center [394, 211] width 393 height 11
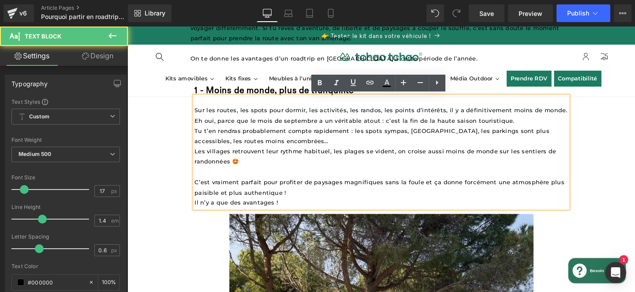
click at [289, 209] on p "Il n’y a que des avantages !" at bounding box center [394, 211] width 393 height 11
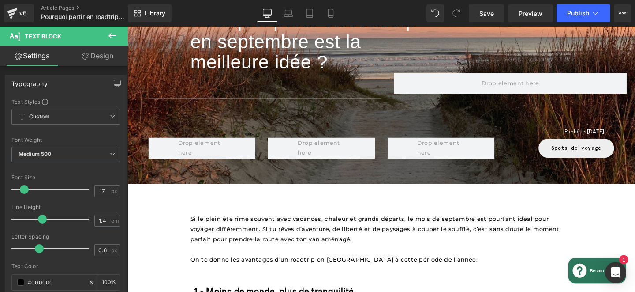
scroll to position [115, 0]
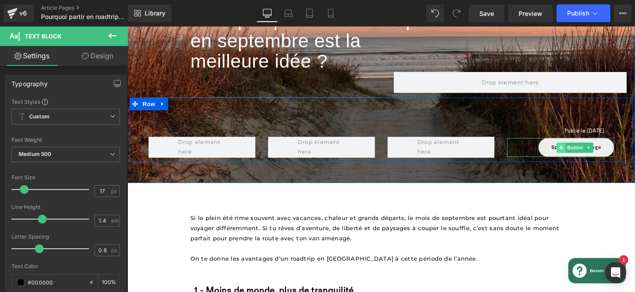
click at [586, 156] on span at bounding box center [583, 153] width 9 height 11
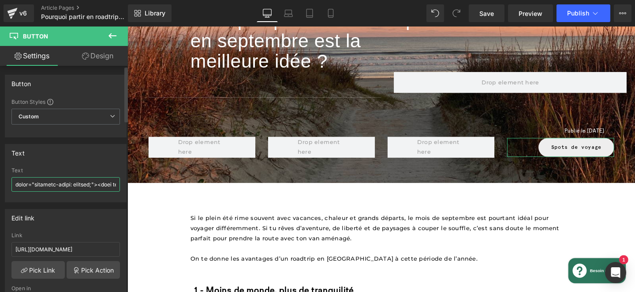
scroll to position [0, 2900]
drag, startPoint x: 34, startPoint y: 183, endPoint x: 18, endPoint y: 182, distance: 15.5
click at [18, 182] on input "text" at bounding box center [65, 184] width 109 height 15
drag, startPoint x: 54, startPoint y: 186, endPoint x: 94, endPoint y: 184, distance: 40.2
click at [94, 184] on input "text" at bounding box center [65, 184] width 109 height 15
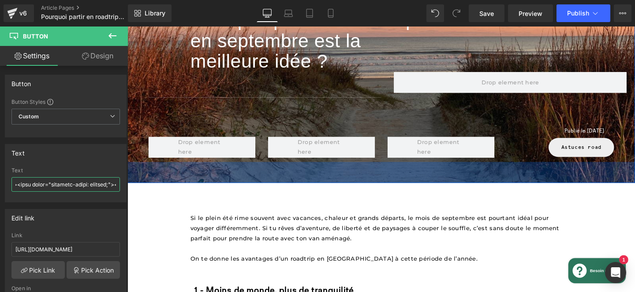
type input "<font style="vertical-align: inherit;"><font style="vertical-align: inherit;"><…"
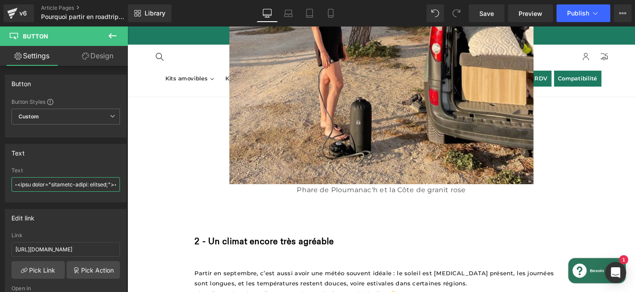
scroll to position [769, 0]
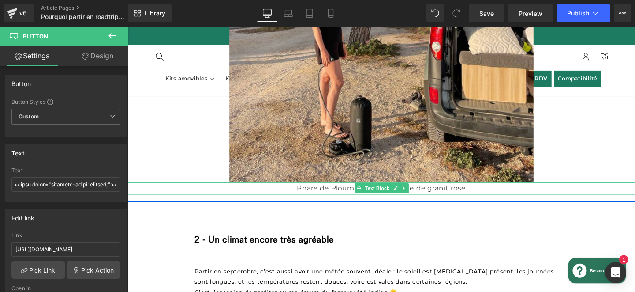
click at [330, 194] on p "Phare de Ploumanac'h et la Côte de granit rose" at bounding box center [394, 196] width 533 height 13
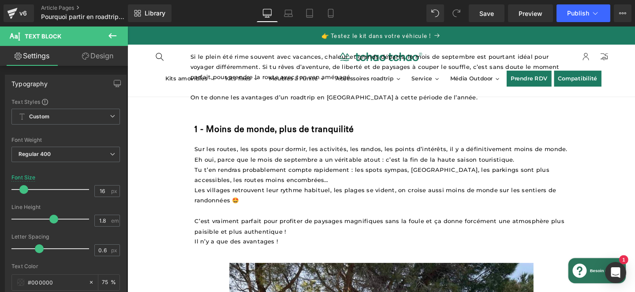
scroll to position [281, 0]
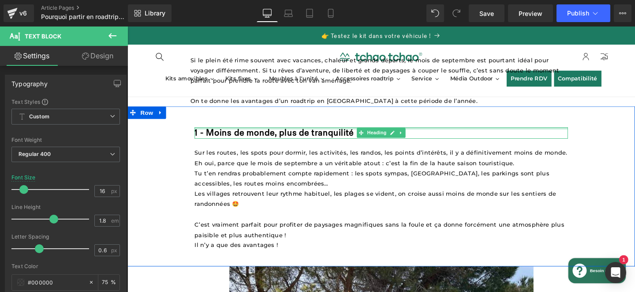
click at [353, 132] on div at bounding box center [394, 133] width 393 height 2
click at [352, 135] on b "1 - Moins de monde, plus de tranquilité" at bounding box center [281, 138] width 167 height 11
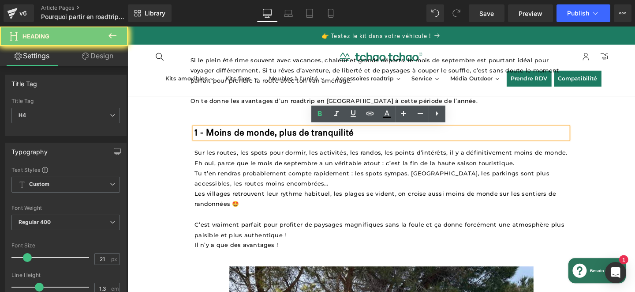
click at [350, 135] on b "1 - Moins de monde, plus de tranquilité" at bounding box center [281, 138] width 167 height 11
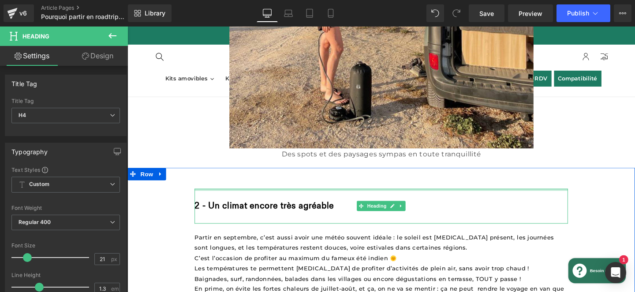
scroll to position [807, 0]
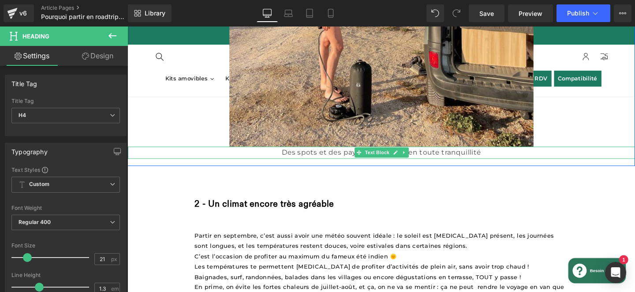
click at [506, 154] on p "Des spots et des paysages sympas en toute tranquillité" at bounding box center [394, 159] width 533 height 13
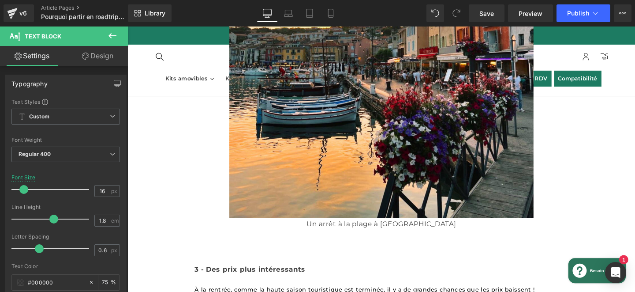
scroll to position [1313, 0]
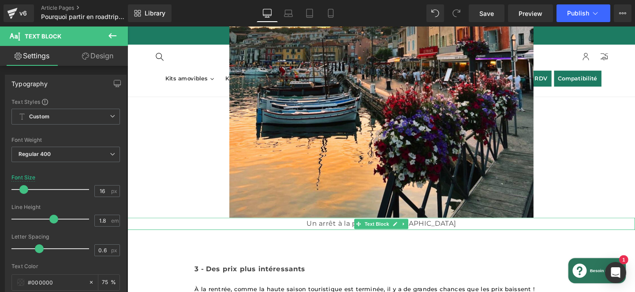
click at [430, 228] on p "Un arrêt à la plage à [GEOGRAPHIC_DATA]" at bounding box center [395, 233] width 534 height 13
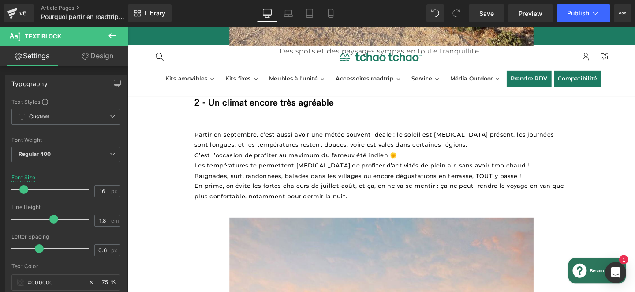
scroll to position [912, 0]
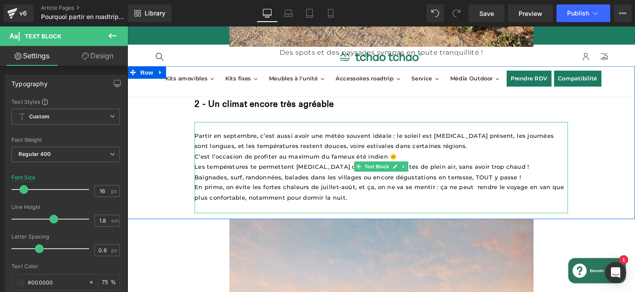
click at [490, 191] on span "En prime, on évite les fortes chaleurs de juillet-août, et ça, on ne va se ment…" at bounding box center [393, 200] width 390 height 18
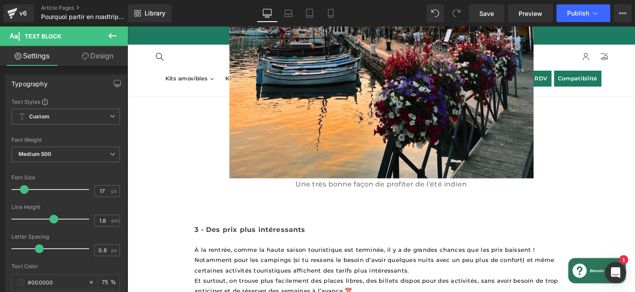
scroll to position [1363, 0]
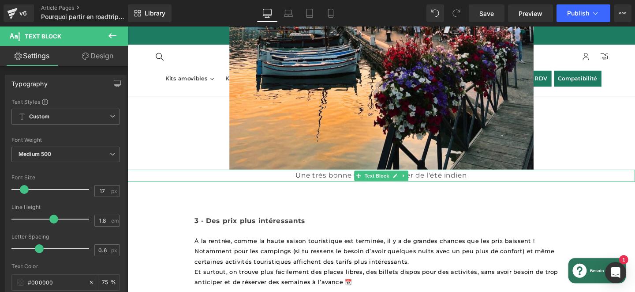
click at [492, 178] on p "Une très bonne façon de profiter de l'été indien" at bounding box center [395, 182] width 534 height 13
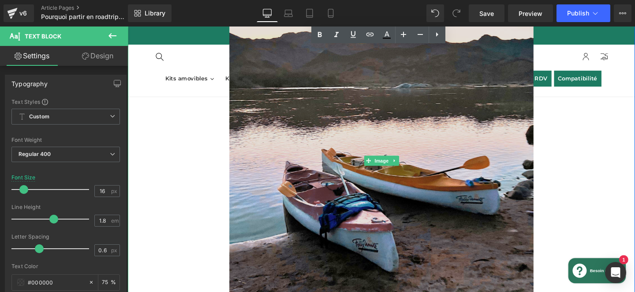
scroll to position [1762, 0]
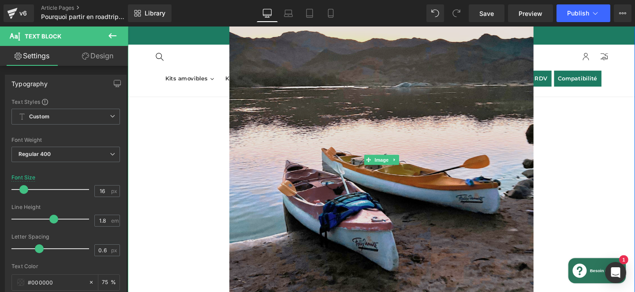
click at [366, 151] on img at bounding box center [395, 166] width 320 height 400
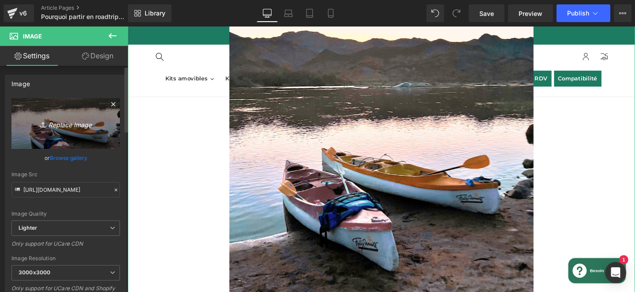
click at [63, 112] on link "Replace Image" at bounding box center [65, 123] width 109 height 51
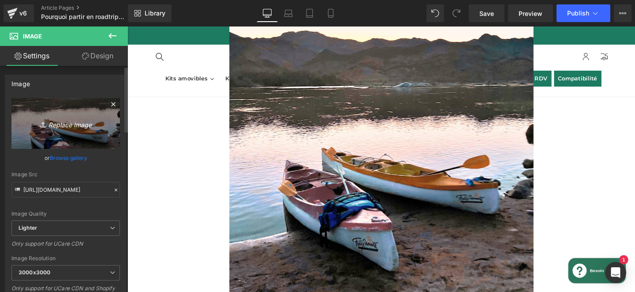
type input "C:\fakepath\Design-sans-titre-_1_.webp"
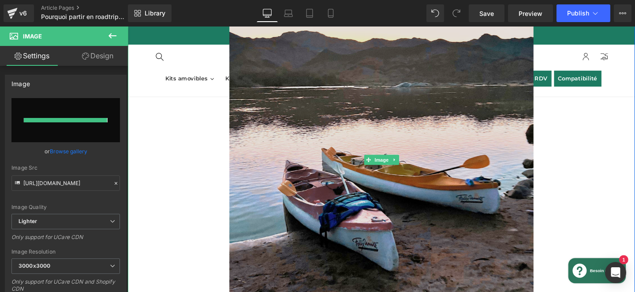
type input "[URL][DOMAIN_NAME]"
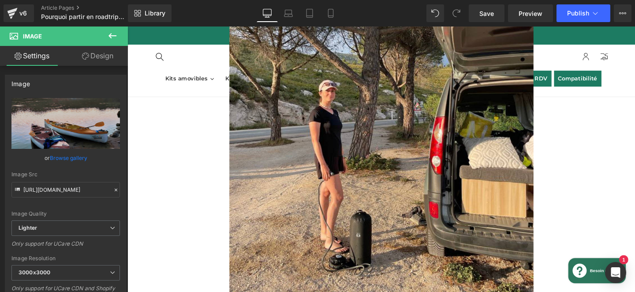
scroll to position [637, 0]
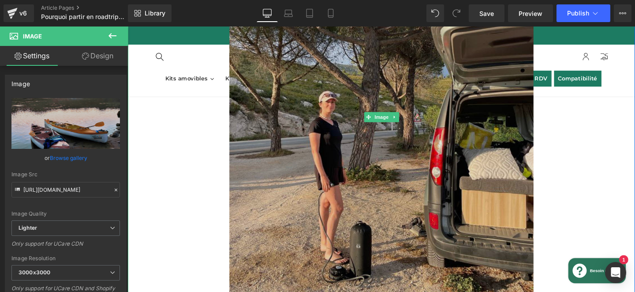
click at [398, 195] on img at bounding box center [395, 122] width 320 height 400
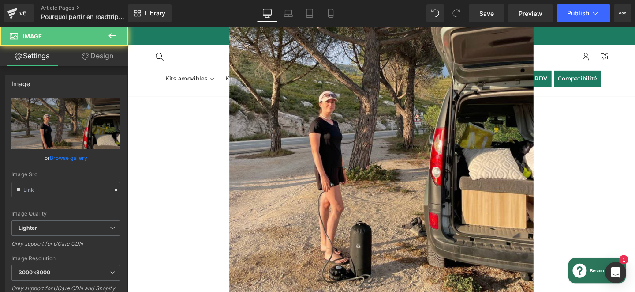
type input "[URL][DOMAIN_NAME]"
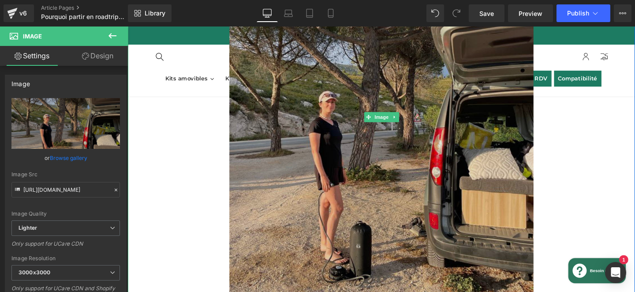
click at [330, 137] on img at bounding box center [395, 122] width 320 height 400
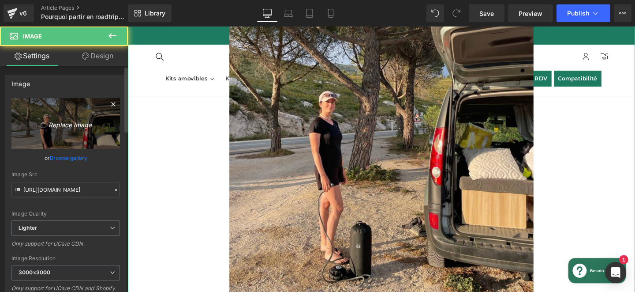
click at [68, 123] on icon "Replace Image" at bounding box center [65, 123] width 71 height 11
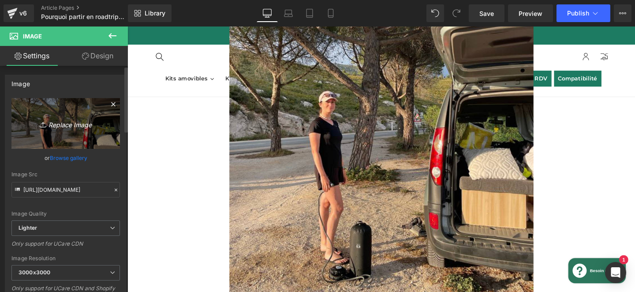
type input "C:\fakepath\Design-sans-titre-_2_.webp"
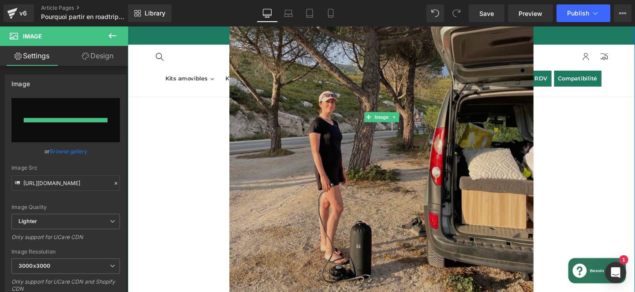
type input "[URL][DOMAIN_NAME]"
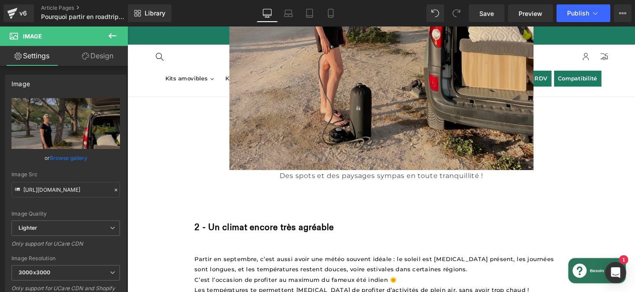
scroll to position [784, 0]
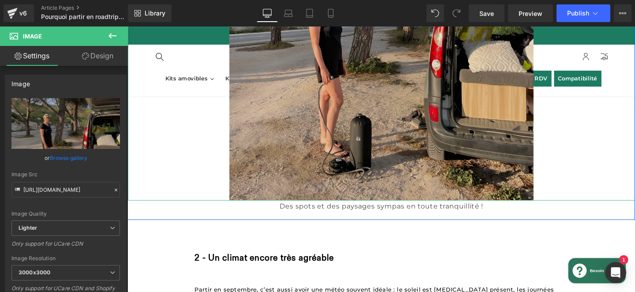
scroll to position [739, 0]
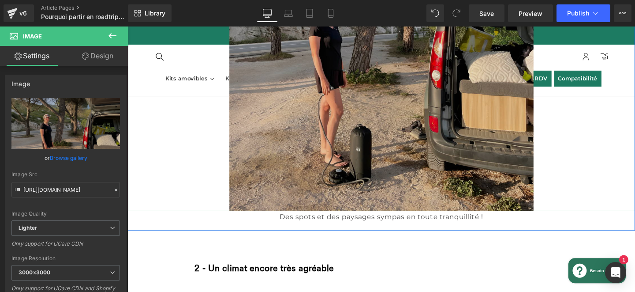
click at [335, 136] on img at bounding box center [395, 20] width 320 height 400
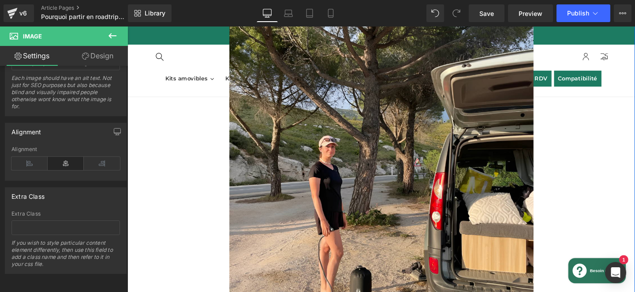
scroll to position [465, 0]
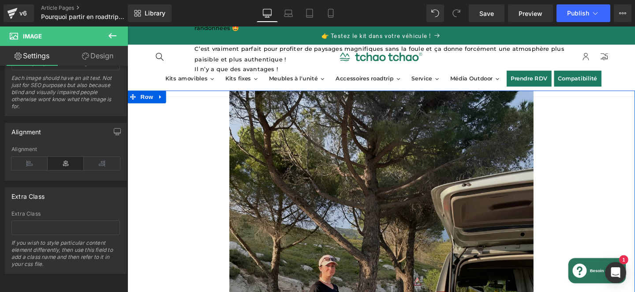
click at [412, 145] on img at bounding box center [395, 294] width 320 height 400
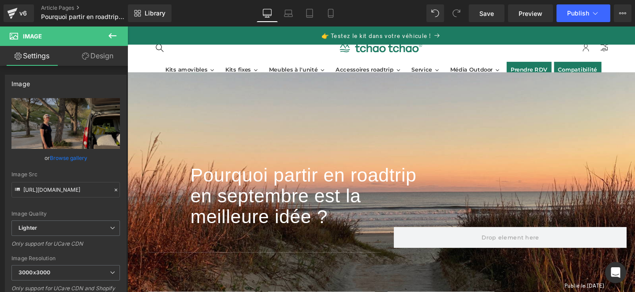
scroll to position [0, 0]
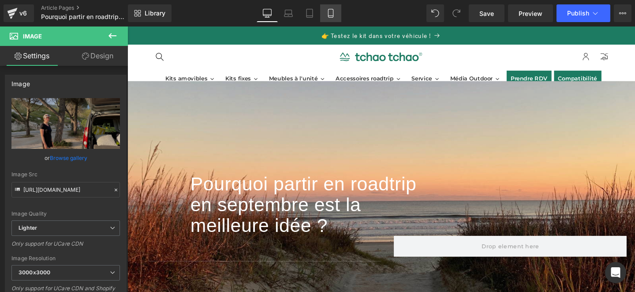
click at [331, 20] on link "Mobile" at bounding box center [330, 13] width 21 height 18
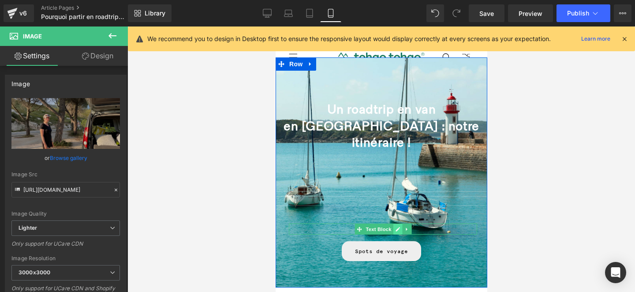
click at [400, 224] on link at bounding box center [397, 229] width 9 height 11
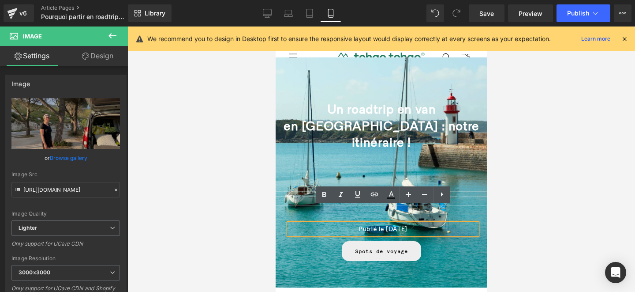
click at [382, 225] on font "Publié le [DATE]" at bounding box center [382, 229] width 49 height 8
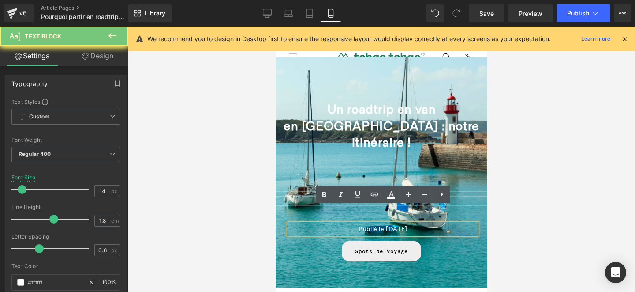
click at [381, 225] on font "Publié le [DATE]" at bounding box center [382, 229] width 49 height 8
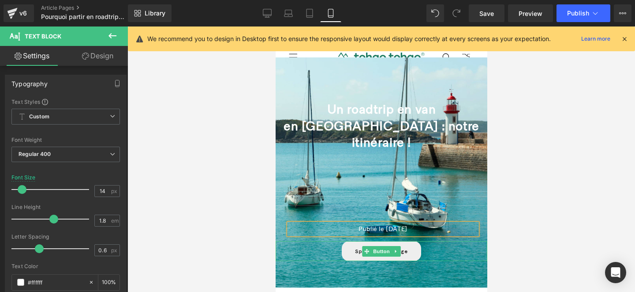
click at [409, 241] on link "Spots de voyage" at bounding box center [381, 251] width 79 height 20
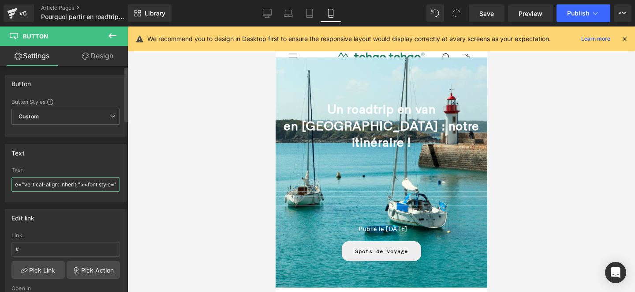
scroll to position [0, 1661]
drag, startPoint x: 56, startPoint y: 184, endPoint x: 49, endPoint y: 184, distance: 7.5
click at [49, 184] on input "<font style="vertical-align: inherit;"><font style="vertical-align: inherit;"><…" at bounding box center [65, 184] width 109 height 15
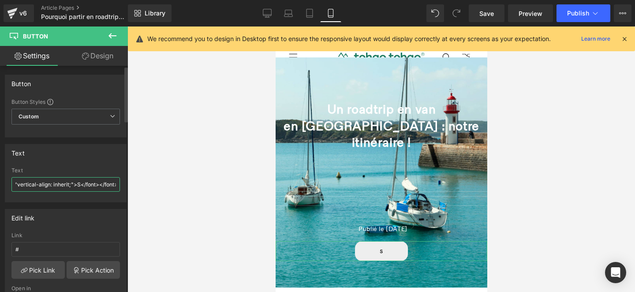
drag, startPoint x: 37, startPoint y: 184, endPoint x: 55, endPoint y: 180, distance: 18.9
click at [55, 180] on input "<font style="vertical-align: inherit;"><font style="vertical-align: inherit;"><…" at bounding box center [65, 184] width 109 height 15
click at [65, 183] on input "<font style="vertical-align: inherit;"><font style="vertical-align: inherit;"><…" at bounding box center [65, 184] width 109 height 15
type input "<font style="vertical-align: inherit;"><font style="vertical-align: inherit;"><…"
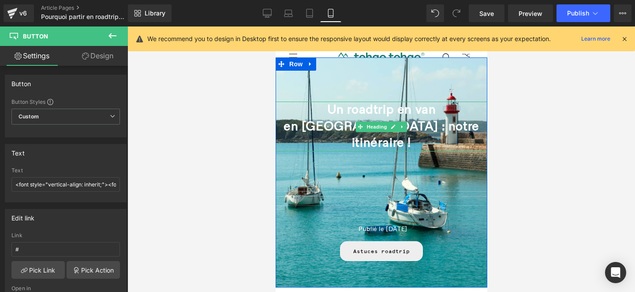
click at [350, 110] on b "Un roadtrip en van" at bounding box center [381, 109] width 109 height 15
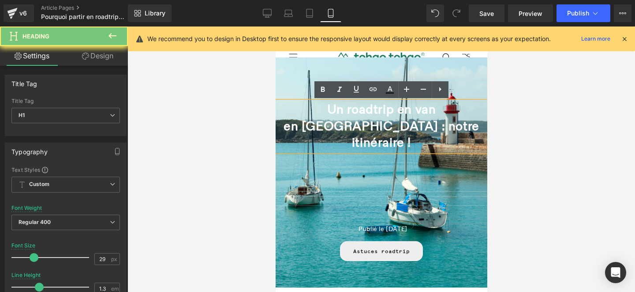
click at [327, 113] on b "Un roadtrip en van" at bounding box center [381, 109] width 109 height 15
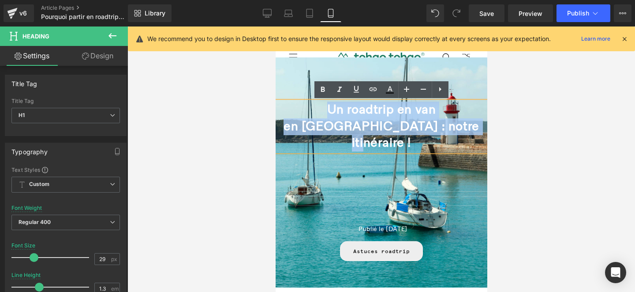
drag, startPoint x: 326, startPoint y: 108, endPoint x: 485, endPoint y: 127, distance: 159.9
click at [485, 127] on div "Un roadtrip en van en [GEOGRAPHIC_DATA] : notre itinéraire !" at bounding box center [381, 126] width 212 height 50
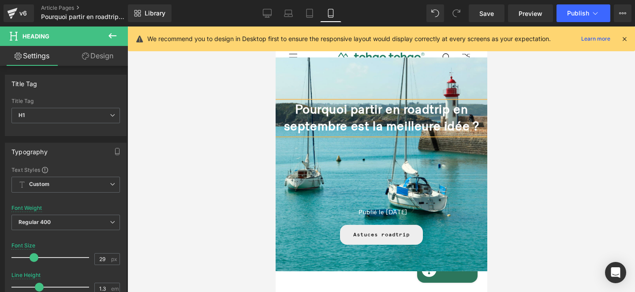
click at [504, 156] on div at bounding box center [382, 158] width 508 height 265
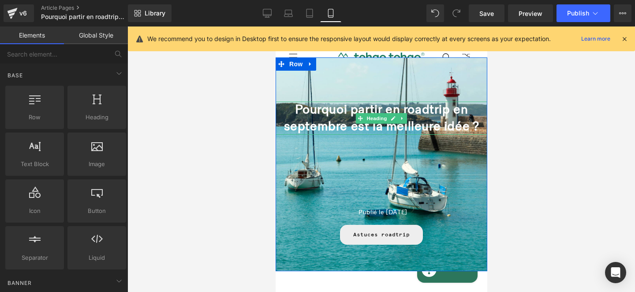
click at [473, 110] on h1 "Pourquoi partir en roadtrip en septembre est la meilleure idée ?" at bounding box center [381, 117] width 212 height 33
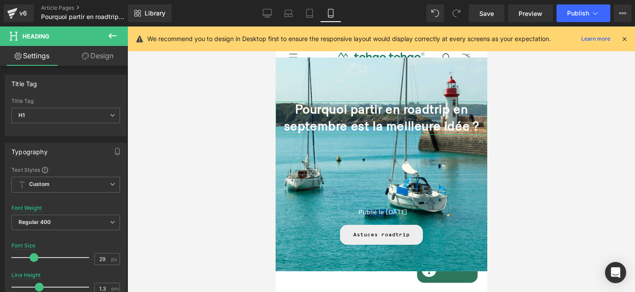
click at [96, 55] on link "Design" at bounding box center [98, 56] width 64 height 20
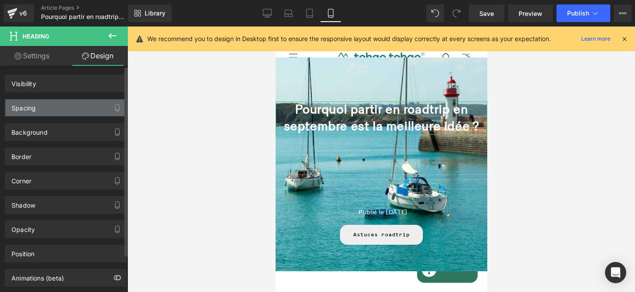
click at [41, 110] on div "Spacing" at bounding box center [65, 107] width 121 height 17
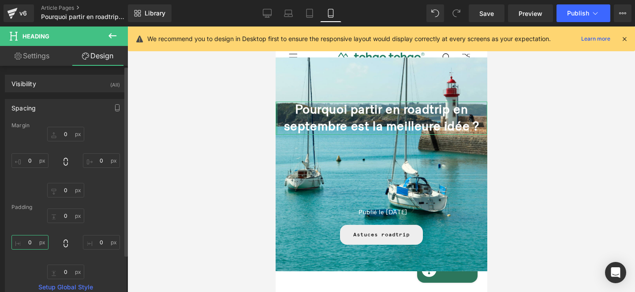
click at [30, 240] on input "0" at bounding box center [29, 242] width 37 height 15
type input "10"
click at [99, 241] on input "0" at bounding box center [101, 242] width 37 height 15
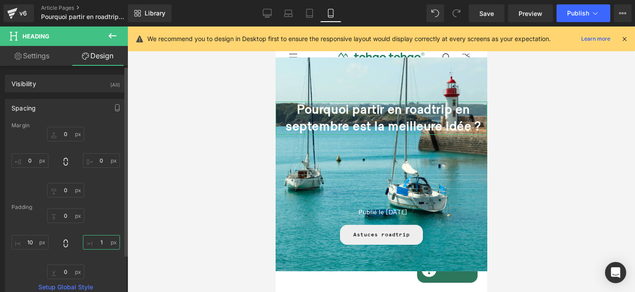
type input "10"
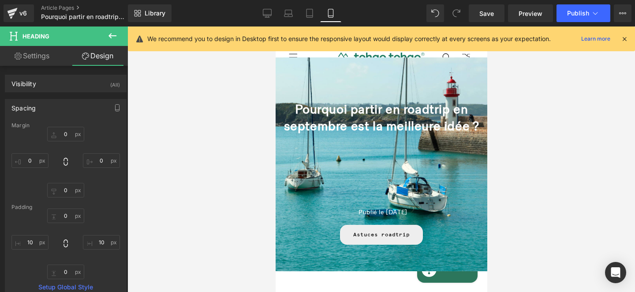
click at [359, 183] on span at bounding box center [362, 179] width 9 height 11
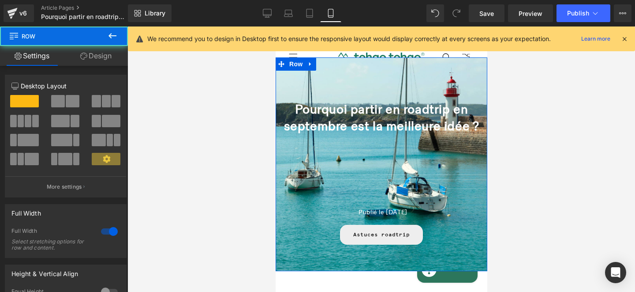
click at [315, 145] on div "Pourquoi partir en roadtrip en septembre est la meilleure idée ? Heading Separa…" at bounding box center [381, 183] width 212 height 165
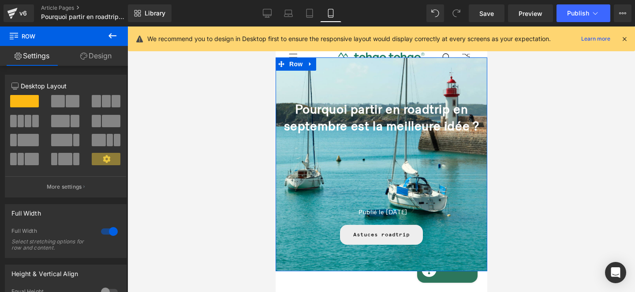
click at [87, 60] on link "Design" at bounding box center [96, 56] width 64 height 20
click at [0, 0] on div "Background" at bounding box center [0, 0] width 0 height 0
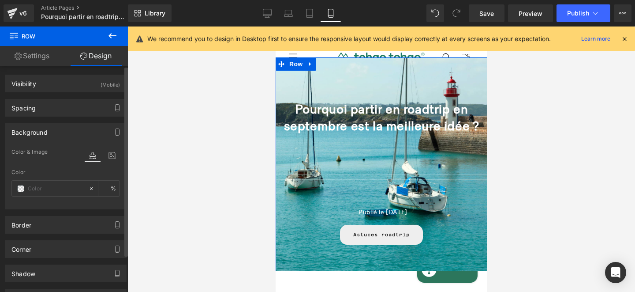
type input "transparent"
type input "0"
type input "[URL][DOMAIN_NAME]"
click at [109, 157] on icon at bounding box center [112, 155] width 16 height 11
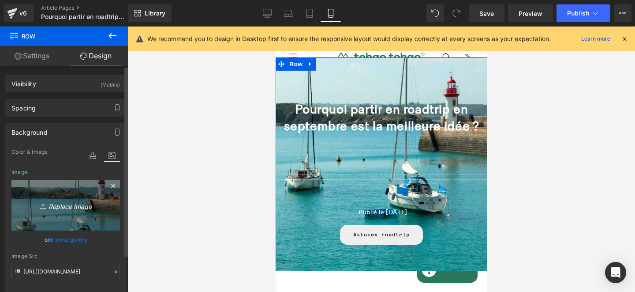
click at [63, 204] on icon "Replace Image" at bounding box center [65, 204] width 71 height 11
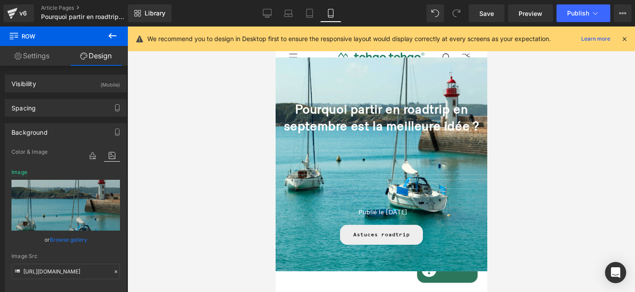
type input "C:\fakepath\34.webp"
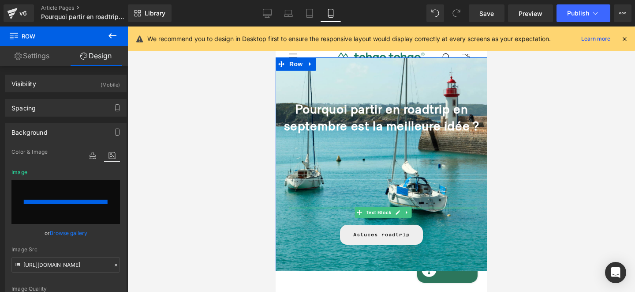
type input "[URL][DOMAIN_NAME]"
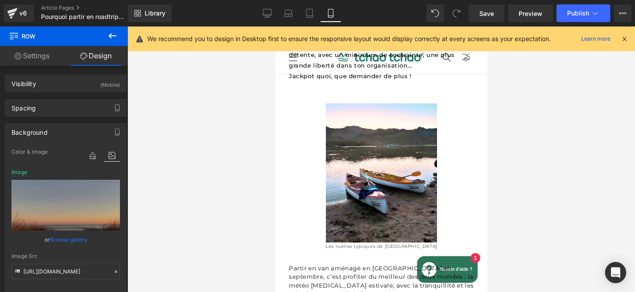
scroll to position [1237, 0]
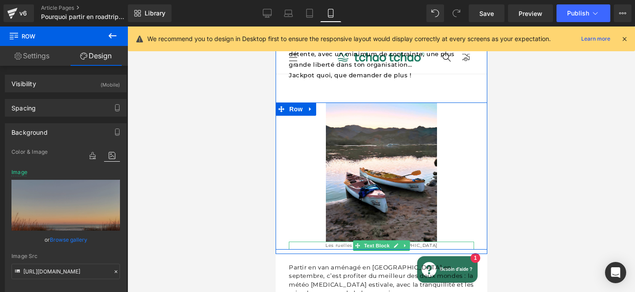
click at [420, 241] on p "Les ruelles typiques de [GEOGRAPHIC_DATA]" at bounding box center [381, 245] width 185 height 8
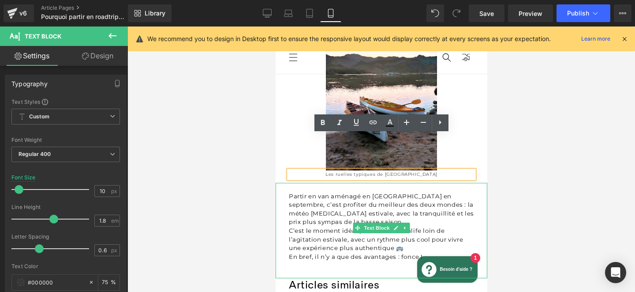
scroll to position [1300, 0]
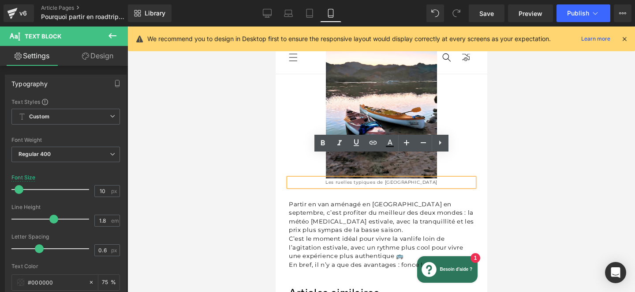
click at [388, 178] on p "Les ruelles typiques de [GEOGRAPHIC_DATA]" at bounding box center [381, 182] width 185 height 8
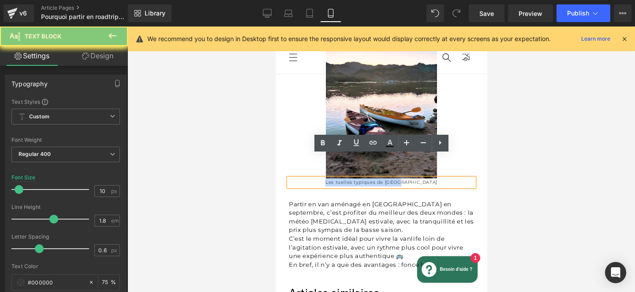
click at [388, 178] on p "Les ruelles typiques de [GEOGRAPHIC_DATA]" at bounding box center [381, 182] width 185 height 8
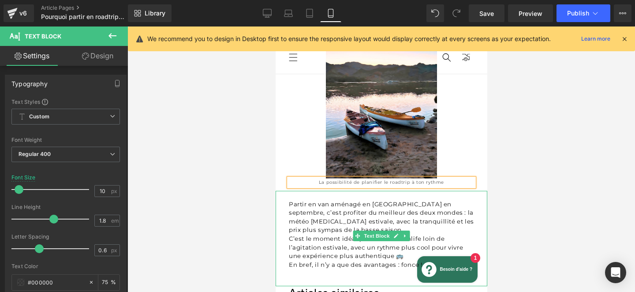
click at [289, 261] on span "En bref, il n’y a que des avantages : fonce !" at bounding box center [356, 264] width 134 height 7
click at [290, 261] on span "En bref, il n’y a que des avantages : fonce !" at bounding box center [356, 264] width 134 height 7
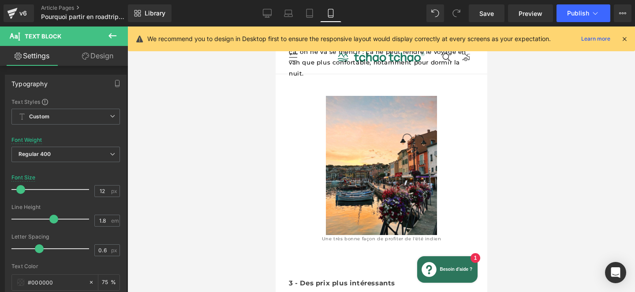
scroll to position [837, 0]
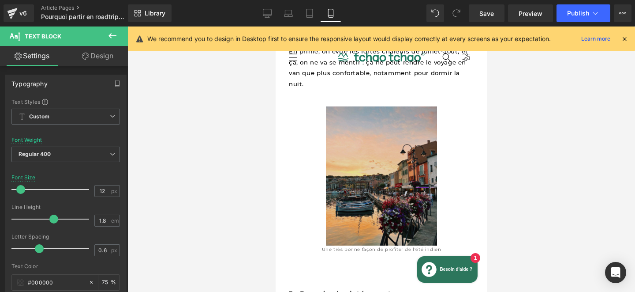
click at [344, 139] on img at bounding box center [381, 175] width 111 height 139
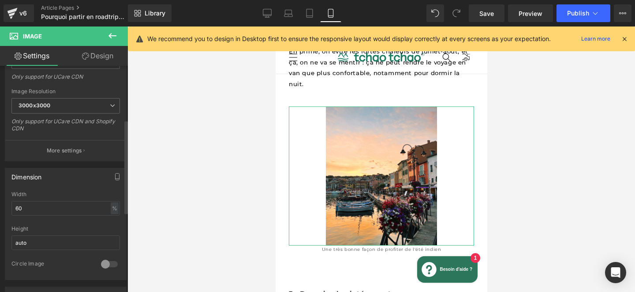
scroll to position [168, 0]
click at [49, 205] on input "60" at bounding box center [65, 207] width 109 height 15
type input "80"
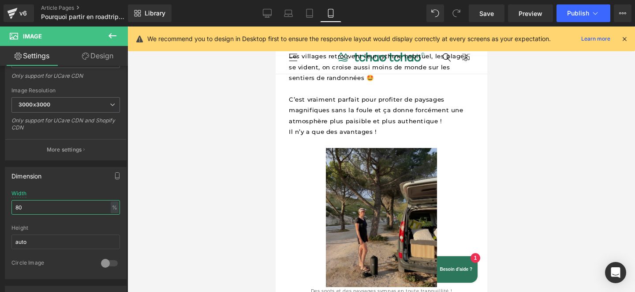
scroll to position [427, 0]
click at [364, 185] on img at bounding box center [381, 217] width 111 height 139
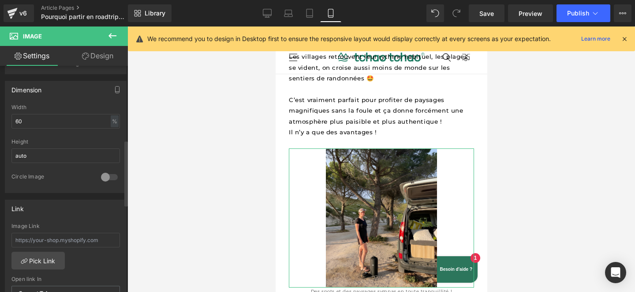
scroll to position [255, 0]
click at [40, 122] on input "60" at bounding box center [65, 120] width 109 height 15
type input "80"
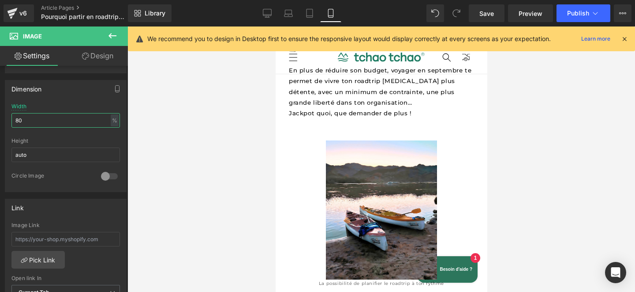
scroll to position [1298, 0]
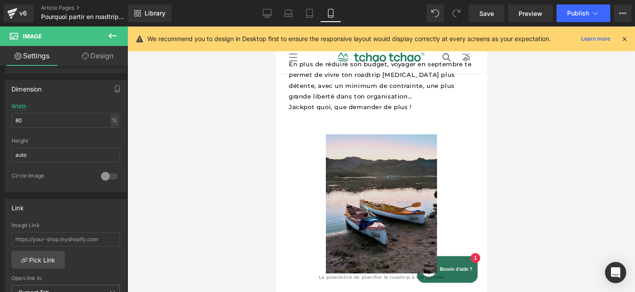
click at [362, 189] on img at bounding box center [381, 203] width 111 height 139
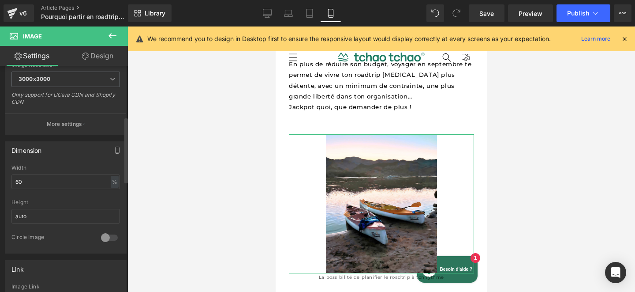
scroll to position [195, 0]
click at [39, 182] on input "60" at bounding box center [65, 179] width 109 height 15
click at [38, 182] on input "60" at bounding box center [65, 179] width 109 height 15
type input "80"
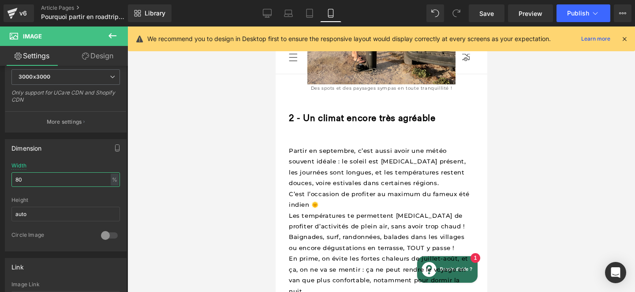
scroll to position [661, 0]
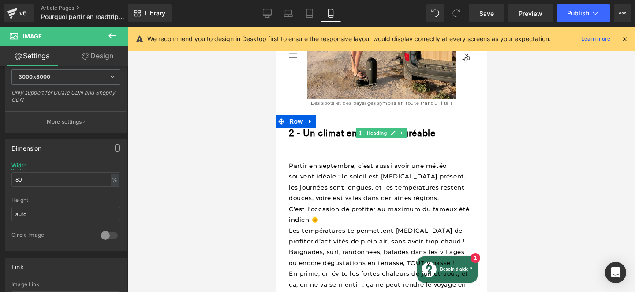
click at [319, 151] on div "Partir en septembre, c’est aussi avoir une météo souvent idéale : le soleil est…" at bounding box center [381, 236] width 185 height 171
click at [296, 151] on div "Partir en septembre, c’est aussi avoir une météo souvent idéale : le soleil est…" at bounding box center [381, 236] width 185 height 171
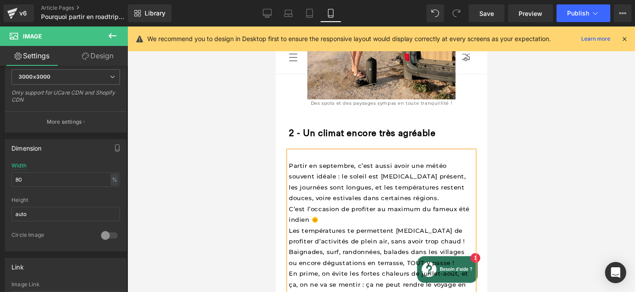
click at [292, 162] on span "Partir en septembre, c’est aussi avoir une météo souvent idéale : le soleil est…" at bounding box center [378, 181] width 179 height 39
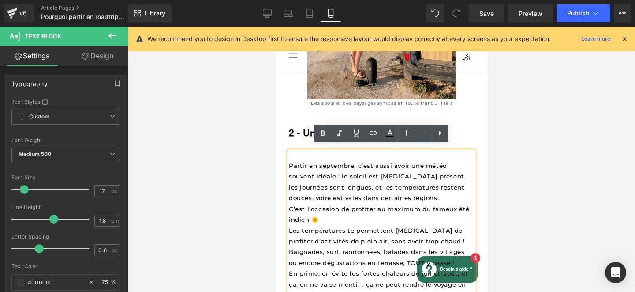
click at [289, 162] on span "Partir en septembre, c’est aussi avoir une météo souvent idéale : le soleil est…" at bounding box center [378, 181] width 179 height 39
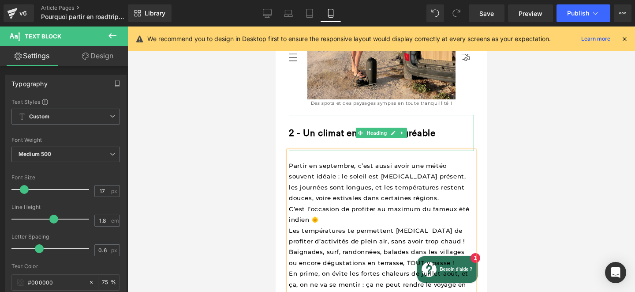
click at [307, 139] on div at bounding box center [381, 145] width 185 height 12
click at [306, 139] on div at bounding box center [381, 145] width 185 height 12
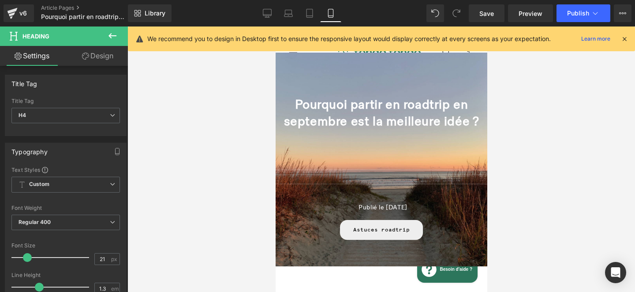
scroll to position [0, 0]
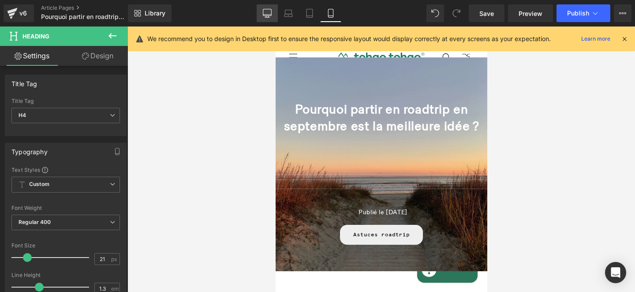
click at [268, 16] on icon at bounding box center [267, 13] width 9 height 9
type input "100"
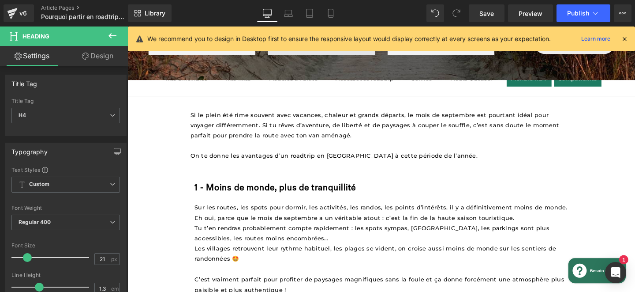
scroll to position [193, 0]
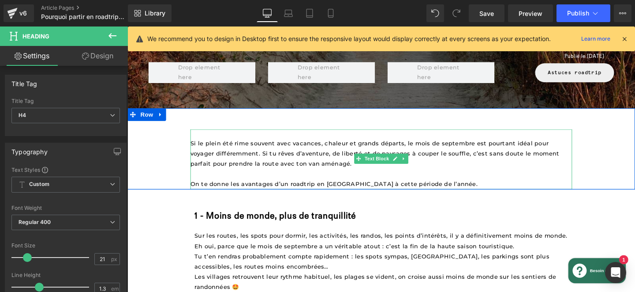
click at [271, 160] on span "Si le plein été rime souvent avec vacances, chaleur et grands départs, le mois …" at bounding box center [389, 160] width 390 height 29
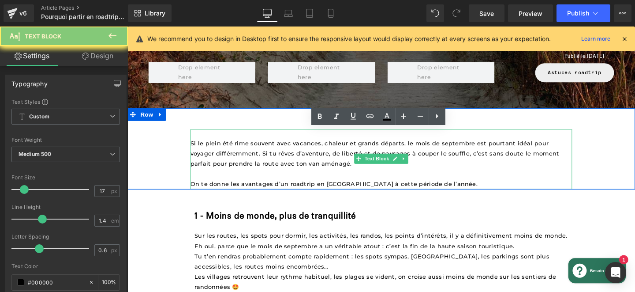
click at [447, 192] on p "On te donne les avantages d’un roadtrip en [GEOGRAPHIC_DATA] à cette période de…" at bounding box center [395, 192] width 402 height 11
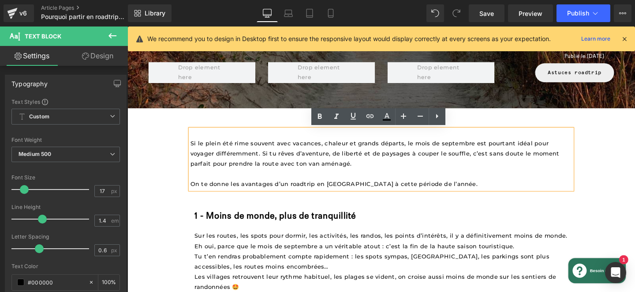
drag, startPoint x: 450, startPoint y: 191, endPoint x: 195, endPoint y: 148, distance: 258.7
click at [194, 148] on div "Si le plein été rime souvent avec vacances, chaleur et grands départs, le mois …" at bounding box center [395, 166] width 402 height 63
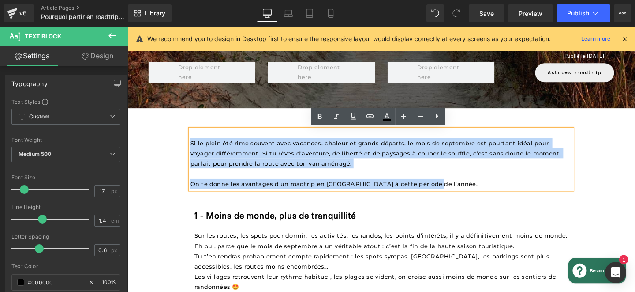
drag, startPoint x: 193, startPoint y: 147, endPoint x: 455, endPoint y: 193, distance: 265.6
click at [455, 193] on div "Si le plein été rime souvent avec vacances, chaleur et grands départs, le mois …" at bounding box center [395, 166] width 402 height 63
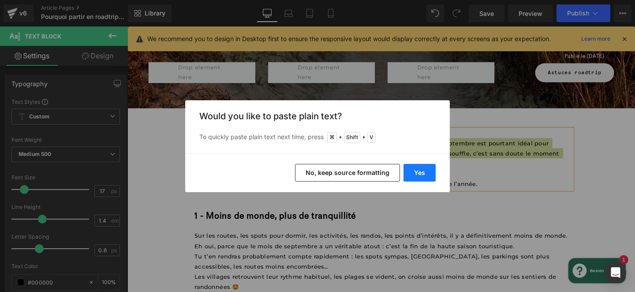
click at [429, 174] on button "Yes" at bounding box center [420, 173] width 32 height 18
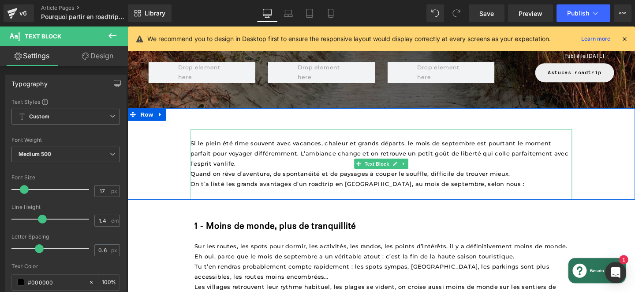
click at [303, 169] on p "Si le plein été rime souvent avec vacances, chaleur et grands départs, le mois …" at bounding box center [395, 160] width 402 height 32
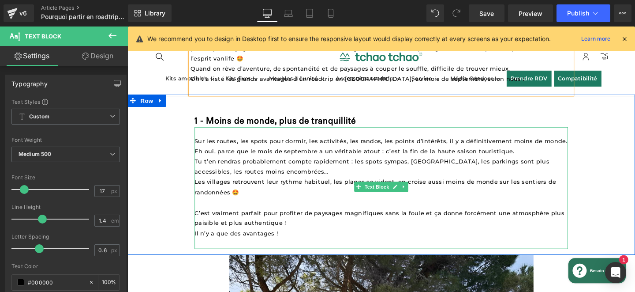
scroll to position [309, 0]
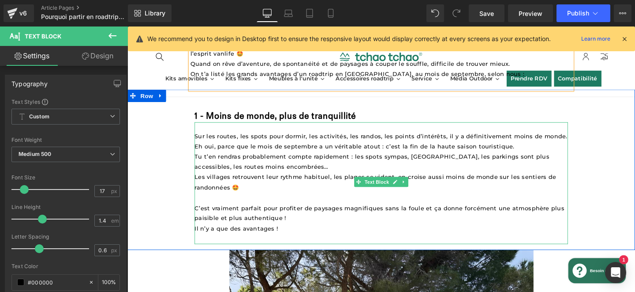
click at [216, 143] on span "Sur les routes, les spots pour dormir, les activités, les randos, les points d’…" at bounding box center [395, 147] width 394 height 18
click at [200, 139] on span "Sur les routes, les spots pour dormir, les activités, les randos, les points d’…" at bounding box center [395, 147] width 394 height 18
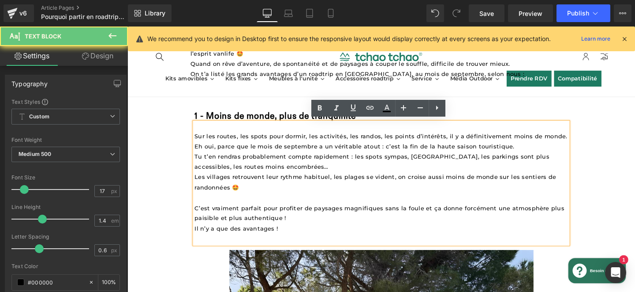
click at [199, 139] on span "Sur les routes, les spots pour dormir, les activités, les randos, les points d’…" at bounding box center [395, 147] width 394 height 18
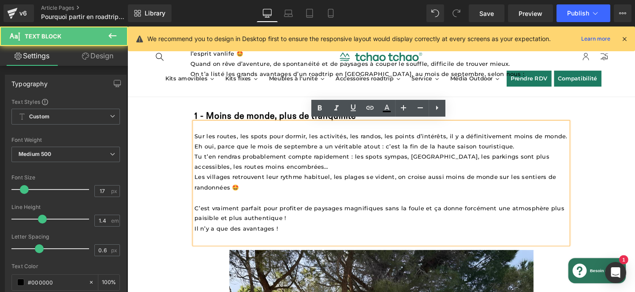
drag, startPoint x: 199, startPoint y: 140, endPoint x: 308, endPoint y: 238, distance: 145.6
click at [308, 238] on div "Sur les routes, les spots pour dormir, les activités, les randos, les points d’…" at bounding box center [394, 191] width 393 height 128
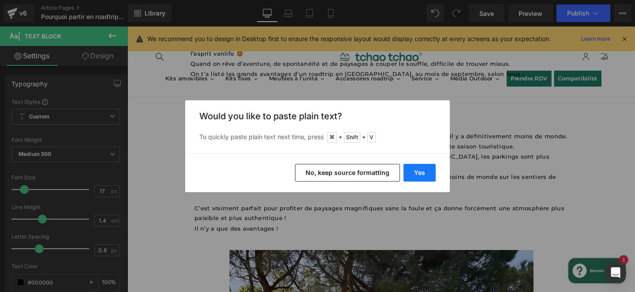
click at [428, 174] on button "Yes" at bounding box center [420, 173] width 32 height 18
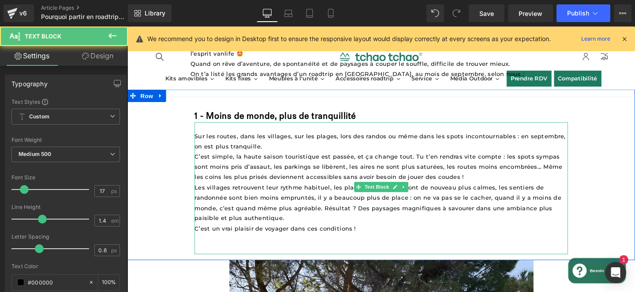
click at [201, 159] on span "C’est simple, la haute saison touristique est passée, et ça change tout. Tu t’e…" at bounding box center [392, 173] width 389 height 29
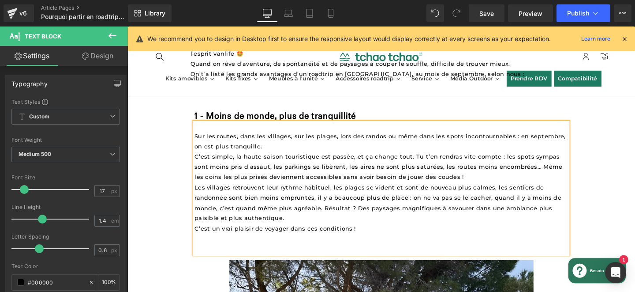
click at [427, 161] on span "C’est simple, la haute saison touristique est passée, et ça change tout. Tu t’e…" at bounding box center [392, 173] width 389 height 29
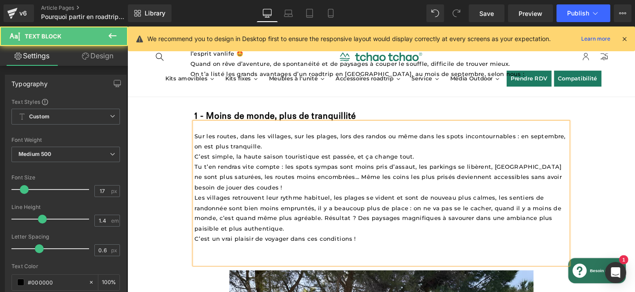
click at [198, 204] on span "Les villages retrouvent leur rythme habituel, les plages se vident et sont de n…" at bounding box center [392, 222] width 388 height 39
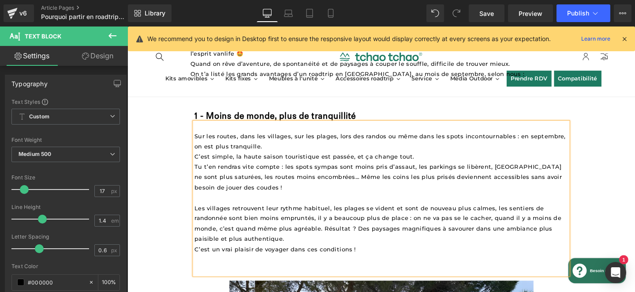
click at [334, 235] on span "Les villages retrouvent leur rythme habituel, les plages se vident et sont de n…" at bounding box center [392, 233] width 388 height 39
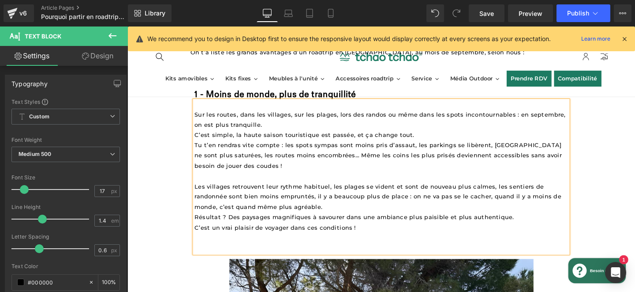
scroll to position [332, 0]
click at [317, 247] on p at bounding box center [394, 247] width 393 height 11
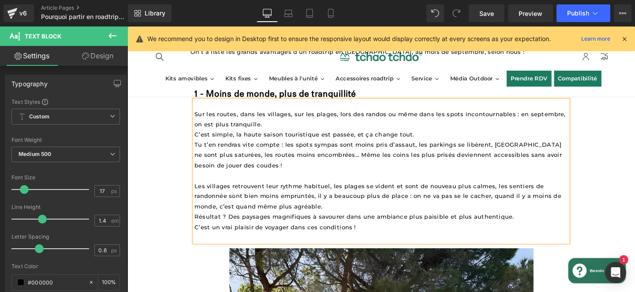
click at [284, 246] on p at bounding box center [394, 247] width 393 height 11
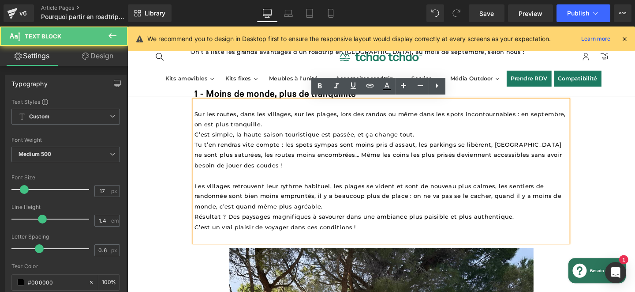
scroll to position [304, 0]
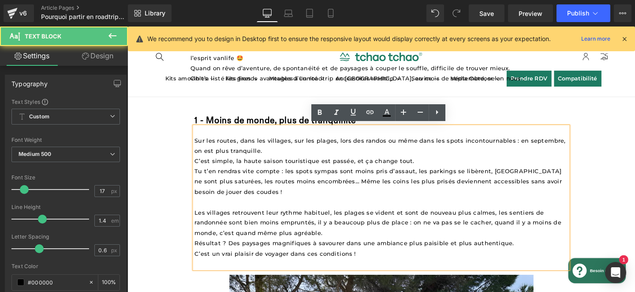
click at [435, 165] on p "C’est simple, la haute saison touristique est passée, et ça change tout." at bounding box center [394, 167] width 393 height 11
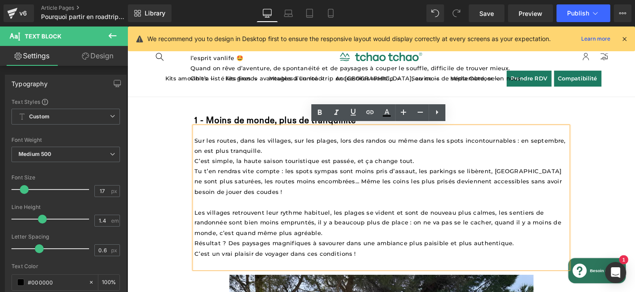
click at [365, 166] on span "C’est simple, la haute saison touristique est passée, et ça change tout." at bounding box center [313, 167] width 231 height 7
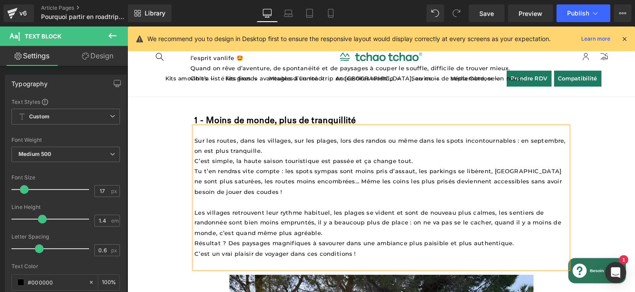
click at [340, 238] on p "Les villages retrouvent leur rythme habituel, les plages se vident et sont de n…" at bounding box center [394, 232] width 393 height 32
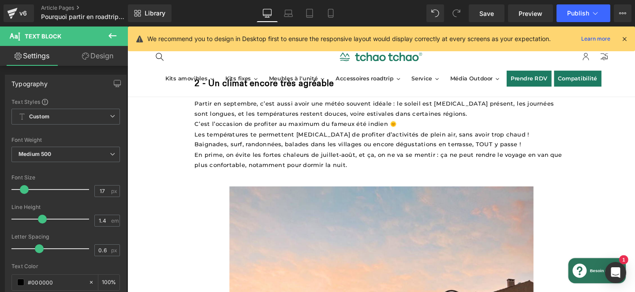
scroll to position [946, 0]
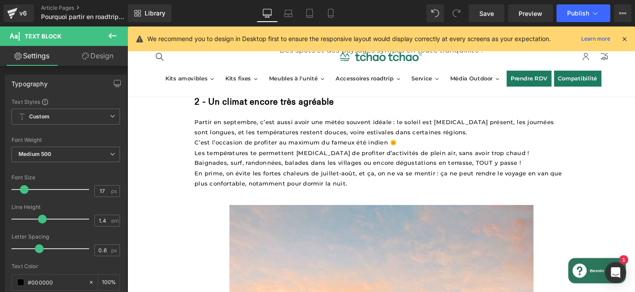
drag, startPoint x: 218, startPoint y: 140, endPoint x: 204, endPoint y: 121, distance: 23.4
click at [218, 145] on span "C’est l’occasion de profiter au maximum du fameux été indien 🌞" at bounding box center [304, 148] width 213 height 7
click at [200, 124] on span "Partir en septembre, c’est aussi avoir une météo souvent idéale : le soleil est…" at bounding box center [388, 133] width 380 height 18
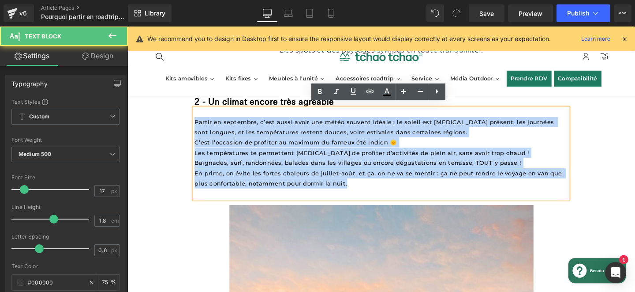
drag, startPoint x: 199, startPoint y: 122, endPoint x: 394, endPoint y: 191, distance: 206.8
click at [395, 191] on div "Partir en septembre, c’est aussi avoir une météo souvent idéale : le soleil est…" at bounding box center [394, 161] width 393 height 96
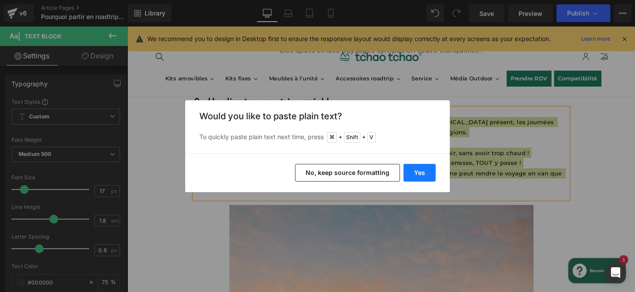
click at [426, 168] on button "Yes" at bounding box center [420, 173] width 32 height 18
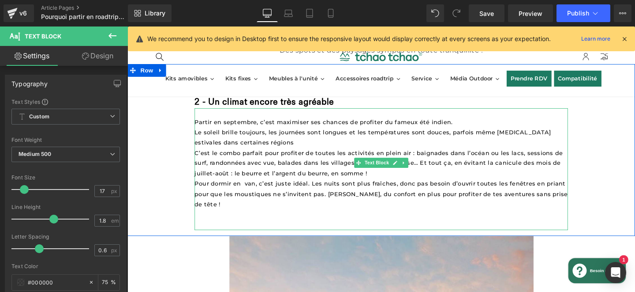
click at [308, 142] on p "Le soleil brille toujours, les journées sont longues et les températures sont d…" at bounding box center [394, 143] width 393 height 22
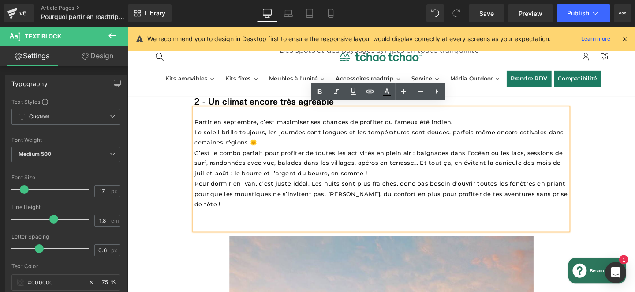
click at [199, 156] on span "C’est le combo parfait pour profiter de toutes les activités en plein air : bai…" at bounding box center [392, 170] width 389 height 29
click at [435, 164] on span "C’est le combo parfait pour profiter de toutes les activités en plein air : bai…" at bounding box center [392, 170] width 389 height 29
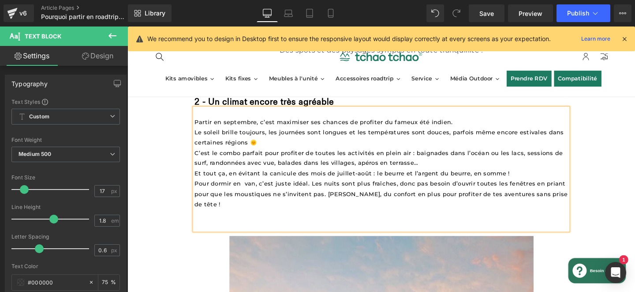
click at [199, 188] on span "Pour dormir en van, c’est juste idéal. Les nuits sont plus fraîches, donc pas b…" at bounding box center [395, 202] width 394 height 29
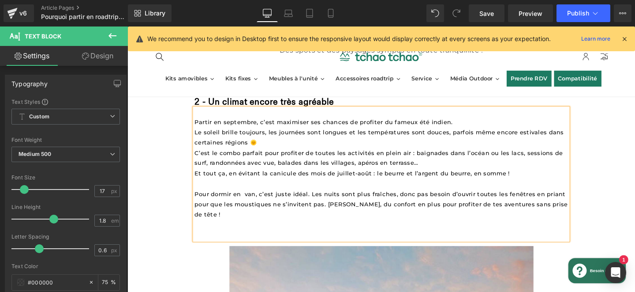
click at [223, 240] on p at bounding box center [394, 245] width 393 height 11
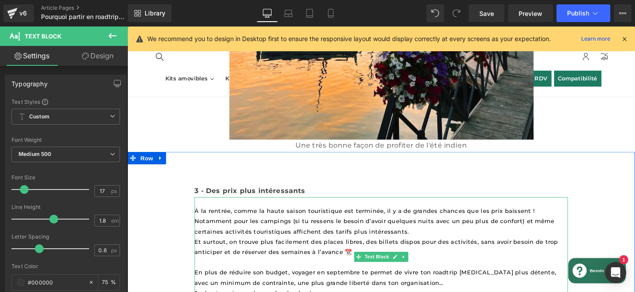
scroll to position [1484, 0]
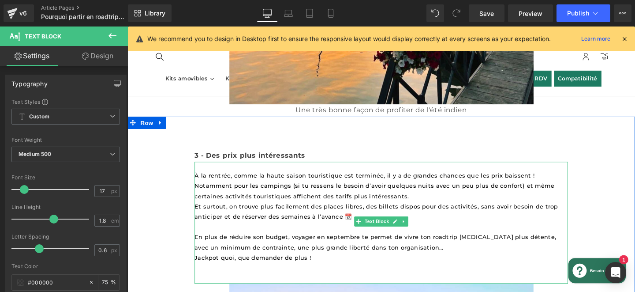
click at [221, 180] on span "À la rentrée, comme la haute saison touristique est terminée, il y a de grandes…" at bounding box center [388, 194] width 381 height 29
click at [200, 180] on span "À la rentrée, comme la haute saison touristique est terminée, il y a de grandes…" at bounding box center [388, 194] width 381 height 29
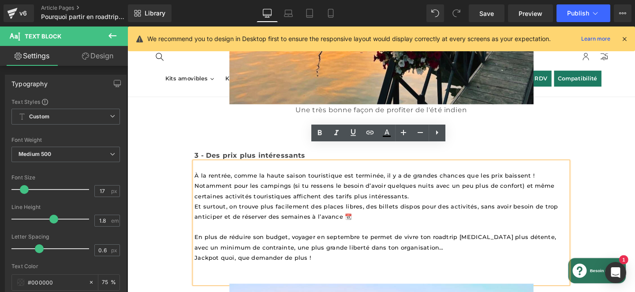
drag, startPoint x: 199, startPoint y: 165, endPoint x: 326, endPoint y: 251, distance: 153.1
click at [326, 251] on div "À la rentrée, comme la haute saison touristique est terminée, il y a de grandes…" at bounding box center [394, 233] width 393 height 128
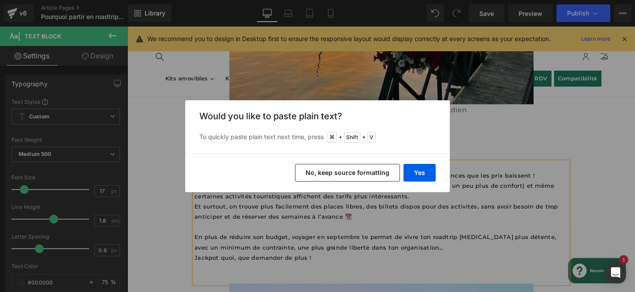
click at [456, 213] on div "Back to Library Insert Would you like to paste plain text? To quickly paste pla…" at bounding box center [317, 146] width 635 height 292
click at [278, 240] on div "Back to Library Insert Would you like to paste plain text? To quickly paste pla…" at bounding box center [317, 146] width 635 height 292
click at [418, 170] on button "Yes" at bounding box center [420, 173] width 32 height 18
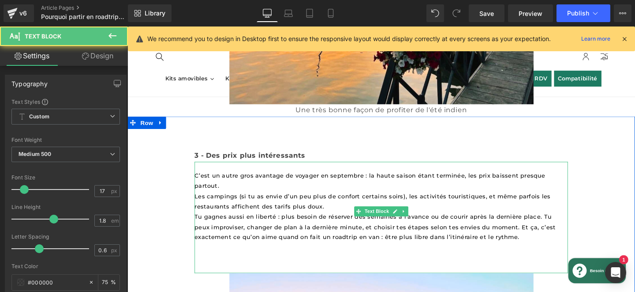
click at [520, 222] on span "Tu gagnes aussi en liberté : plus besoin de réserver des semaines à l’avance ou…" at bounding box center [389, 236] width 382 height 29
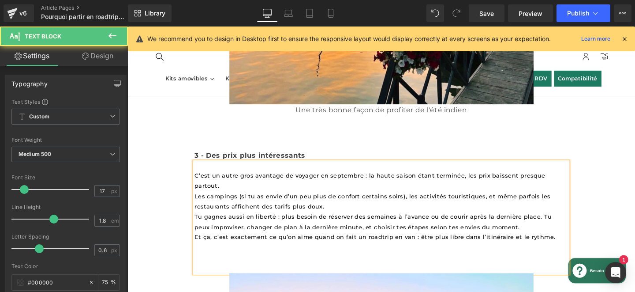
click at [200, 222] on span "Tu gagnes aussi en liberté : plus besoin de réserver des semaines à l’avance ou…" at bounding box center [387, 231] width 378 height 18
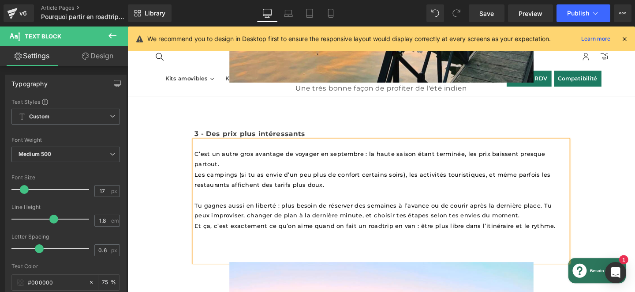
scroll to position [1515, 0]
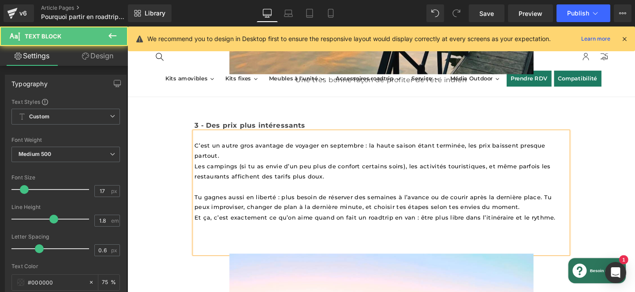
click at [580, 222] on p "Et ça, c’est exactement ce qu’on aime quand on fait un roadtrip en van : être p…" at bounding box center [394, 227] width 393 height 11
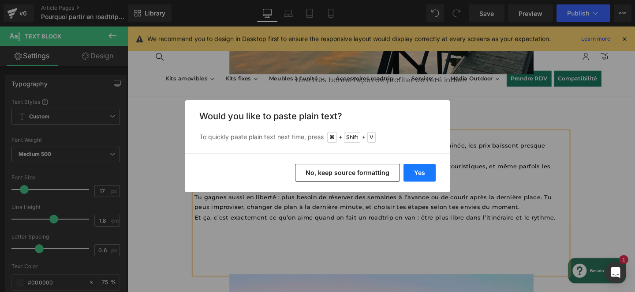
click at [423, 170] on button "Yes" at bounding box center [420, 173] width 32 height 18
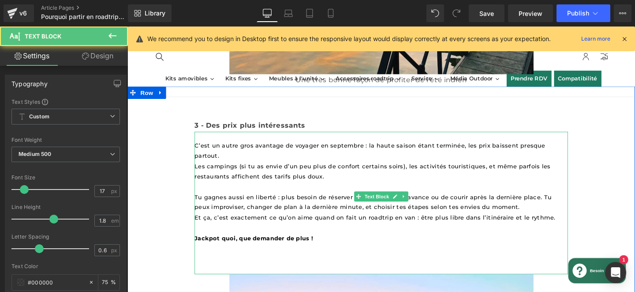
click at [247, 245] on b "Jackpot quoi, que demander de plus !" at bounding box center [260, 248] width 125 height 7
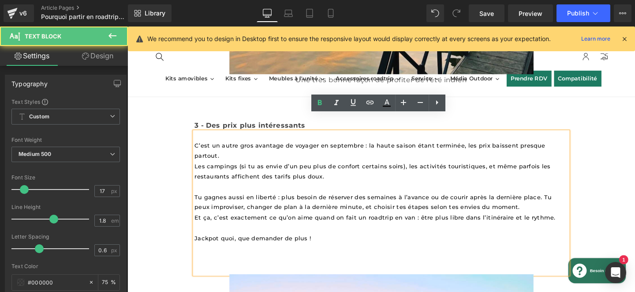
click at [217, 233] on p at bounding box center [394, 238] width 393 height 11
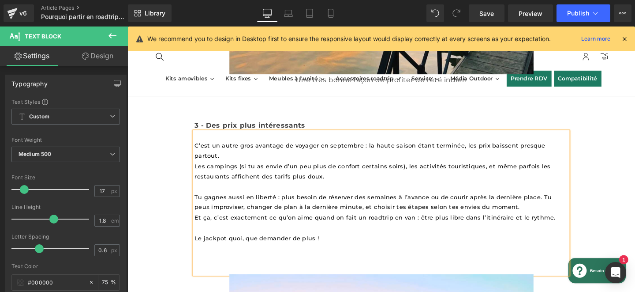
click at [199, 245] on span "Le jackpot quoi, que demander de plus !" at bounding box center [263, 248] width 131 height 7
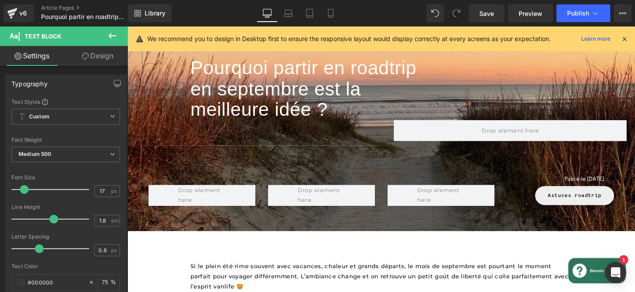
scroll to position [0, 0]
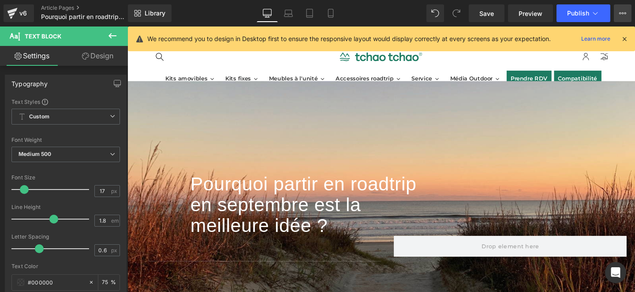
click at [621, 16] on icon at bounding box center [622, 13] width 7 height 7
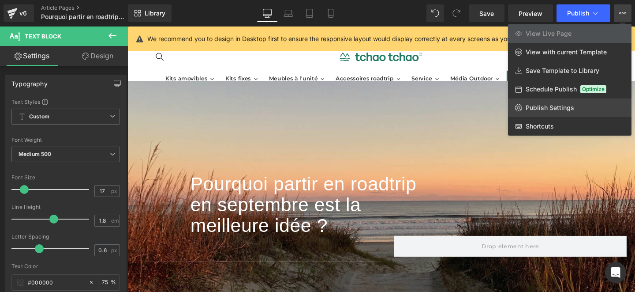
click at [569, 105] on span "Publish Settings" at bounding box center [550, 108] width 49 height 8
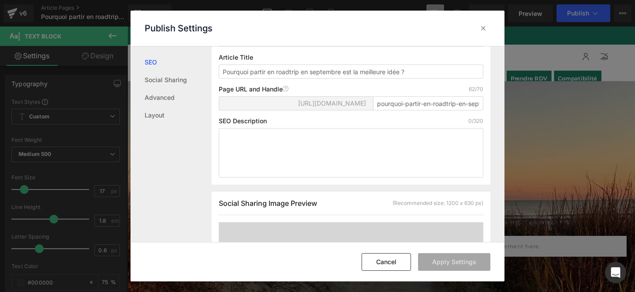
scroll to position [86, 0]
click at [283, 154] on textarea at bounding box center [351, 151] width 265 height 49
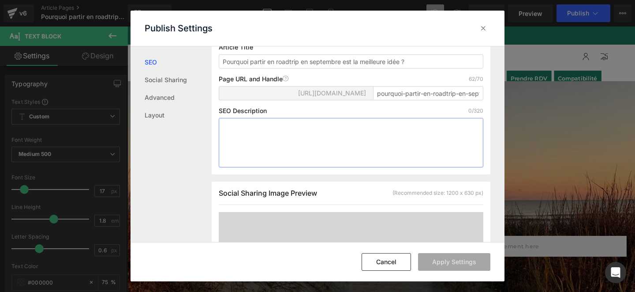
scroll to position [85, 0]
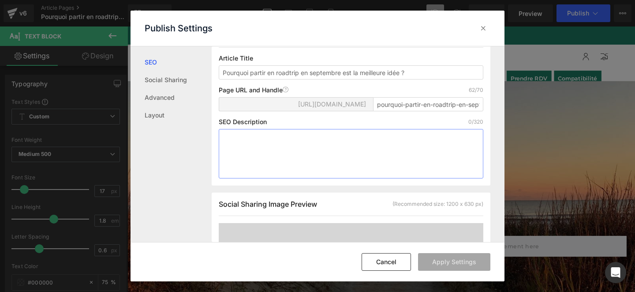
paste textarea ""Découvrez pourquoi septembre est le mois idéal pour un roadtrip en van : moins…"
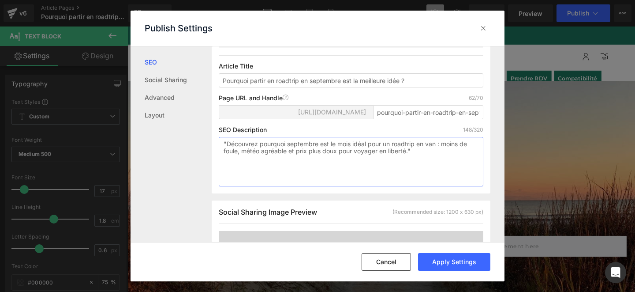
click at [259, 149] on textarea ""Découvrez pourquoi septembre est le mois idéal pour un roadtrip en van : moins…" at bounding box center [351, 161] width 265 height 49
click at [432, 154] on textarea ""Découvre pourquoi septembre est le mois idéal pour un roadtrip en van : moins …" at bounding box center [351, 161] width 265 height 49
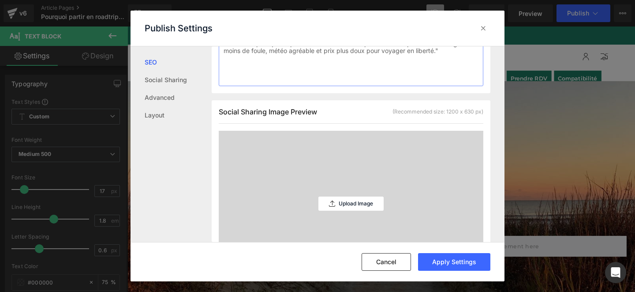
scroll to position [215, 0]
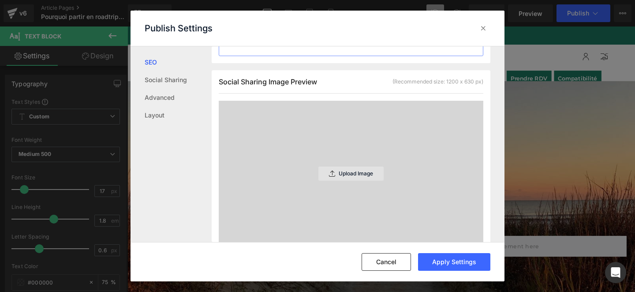
type textarea ""Découvre pourquoi septembre est le mois idéal pour un roadtrip en van aménagé …"
click at [364, 176] on p "Upload Image" at bounding box center [356, 173] width 34 height 6
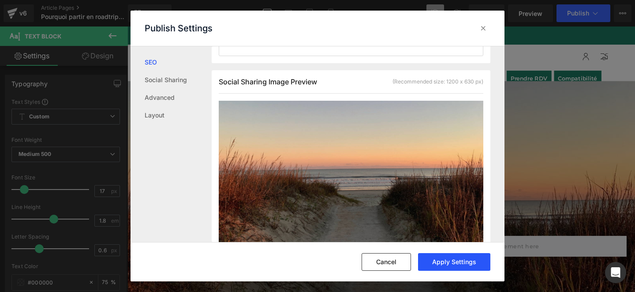
click at [445, 263] on button "Apply Settings" at bounding box center [454, 262] width 72 height 18
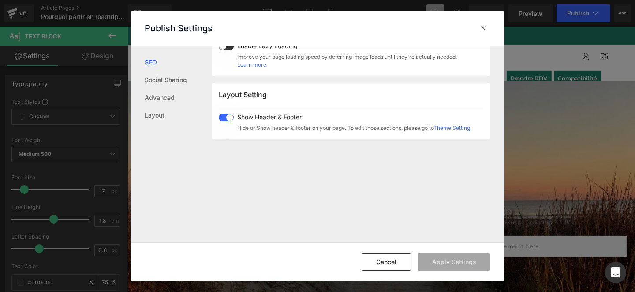
scroll to position [420, 0]
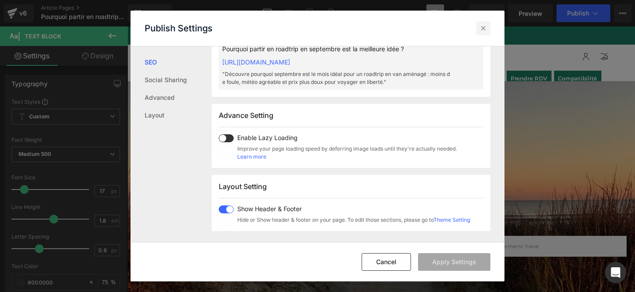
click at [486, 29] on icon at bounding box center [483, 28] width 9 height 9
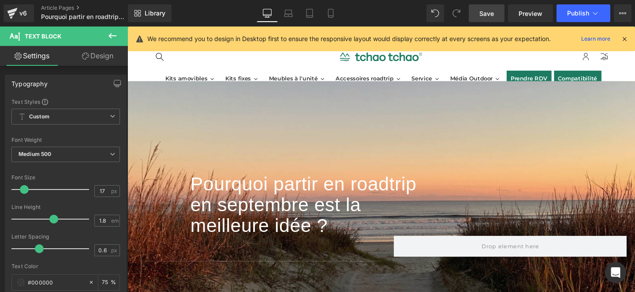
click at [495, 19] on link "Save" at bounding box center [487, 13] width 36 height 18
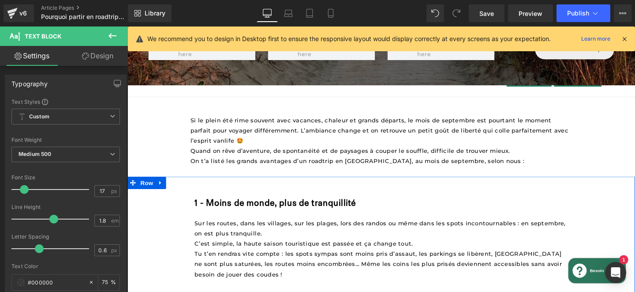
scroll to position [217, 0]
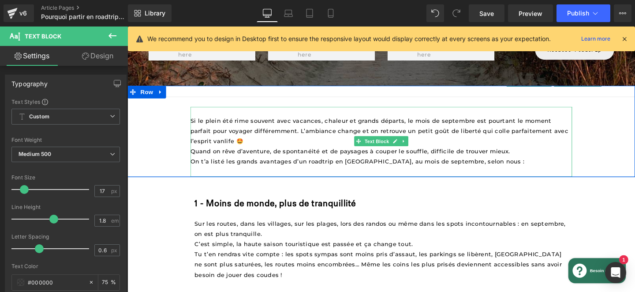
click at [216, 145] on span "Si le plein été rime souvent avec vacances, chaleur et grands départs, le mois …" at bounding box center [394, 136] width 400 height 29
click at [215, 145] on span "Si le plein été rime souvent avec vacances, chaleur et grands départs, le mois …" at bounding box center [394, 136] width 400 height 29
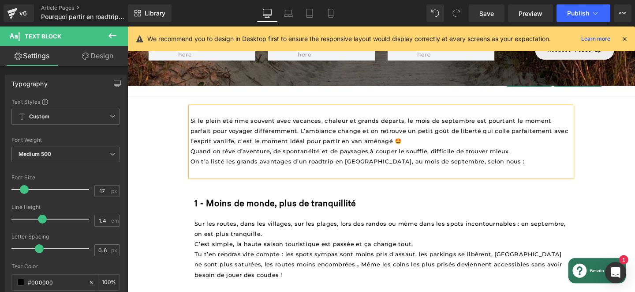
click at [195, 169] on span "On t’a listé les grands avantages d’un roadtrip en [GEOGRAPHIC_DATA], au mois d…" at bounding box center [369, 168] width 351 height 7
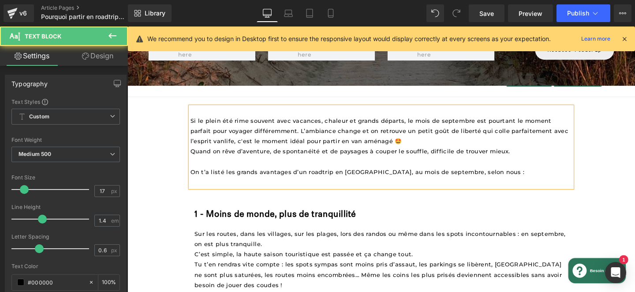
click at [339, 146] on span "Si le plein été rime souvent avec vacances, chaleur et grands départs, le mois …" at bounding box center [394, 136] width 400 height 29
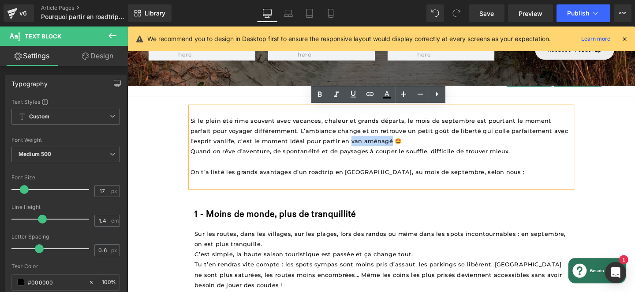
drag, startPoint x: 337, startPoint y: 146, endPoint x: 379, endPoint y: 147, distance: 42.8
click at [379, 147] on span "Si le plein été rime souvent avec vacances, chaleur et grands départs, le mois …" at bounding box center [394, 136] width 400 height 29
click at [368, 92] on icon at bounding box center [370, 94] width 8 height 4
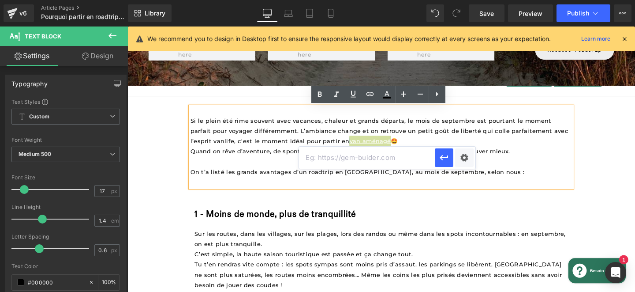
click at [341, 159] on input "text" at bounding box center [367, 157] width 136 height 22
paste input "https://tchao-tchao.com/pages/kits-1"
type input "https://tchao-tchao.com/pages/kits-1"
click at [448, 159] on icon "button" at bounding box center [444, 157] width 11 height 11
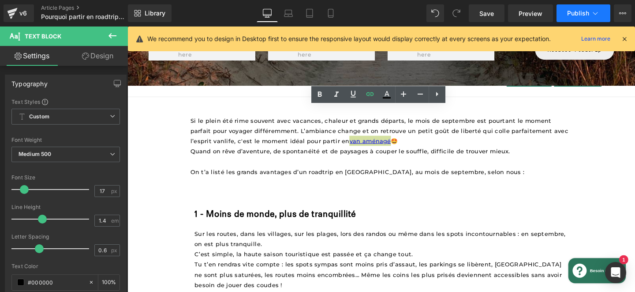
click at [578, 18] on button "Publish" at bounding box center [584, 13] width 54 height 18
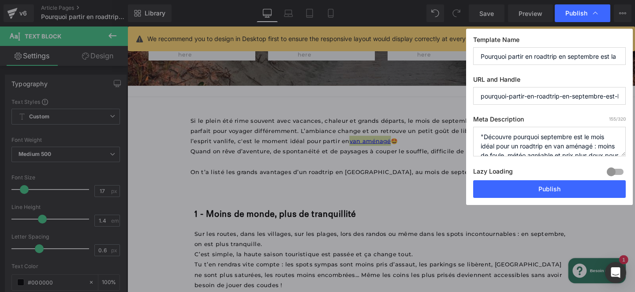
scroll to position [19, 0]
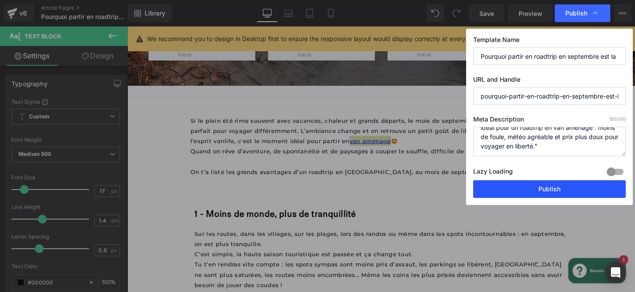
click at [544, 188] on button "Publish" at bounding box center [549, 189] width 153 height 18
